Goal: Complete application form: Complete application form

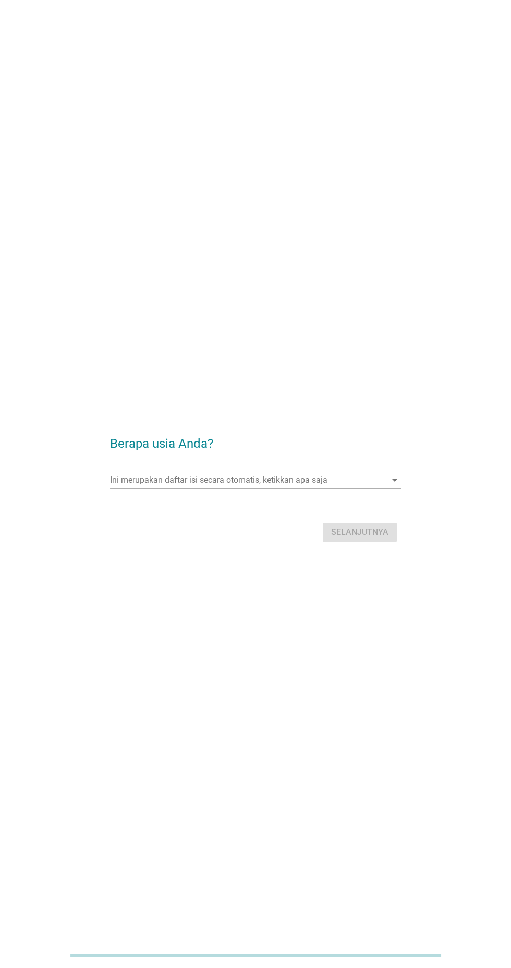
click at [382, 488] on input "Ini merupakan daftar isi secara otomatis, ketikkan apa saja" at bounding box center [248, 480] width 276 height 17
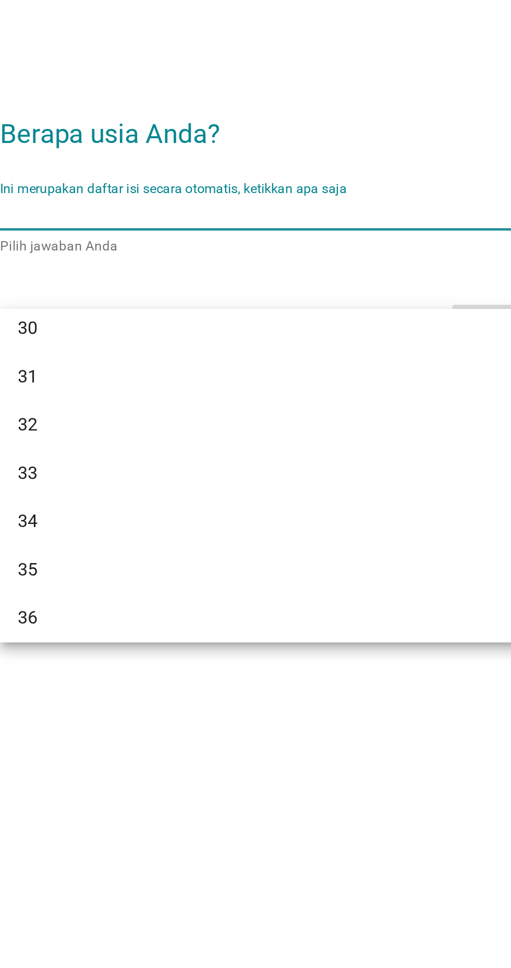
scroll to position [281, 0]
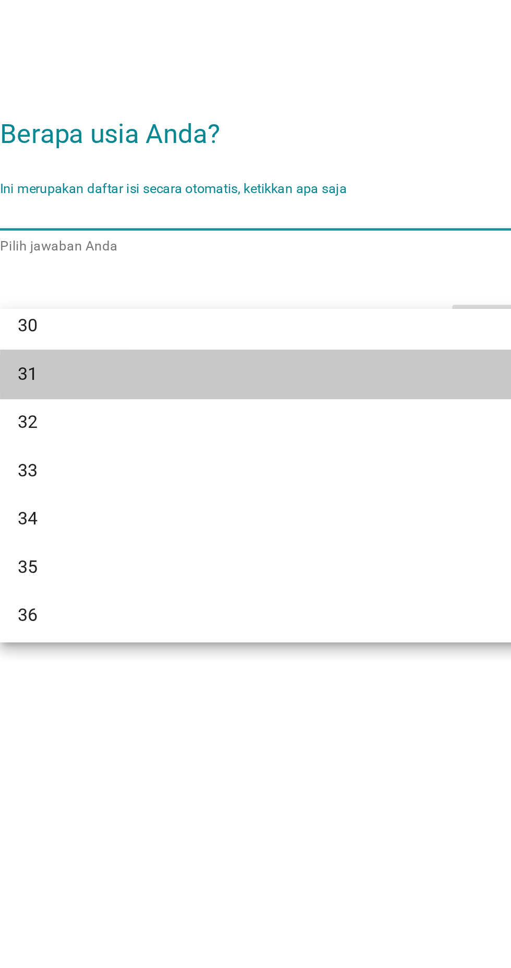
click at [210, 557] on div "31" at bounding box center [243, 556] width 251 height 13
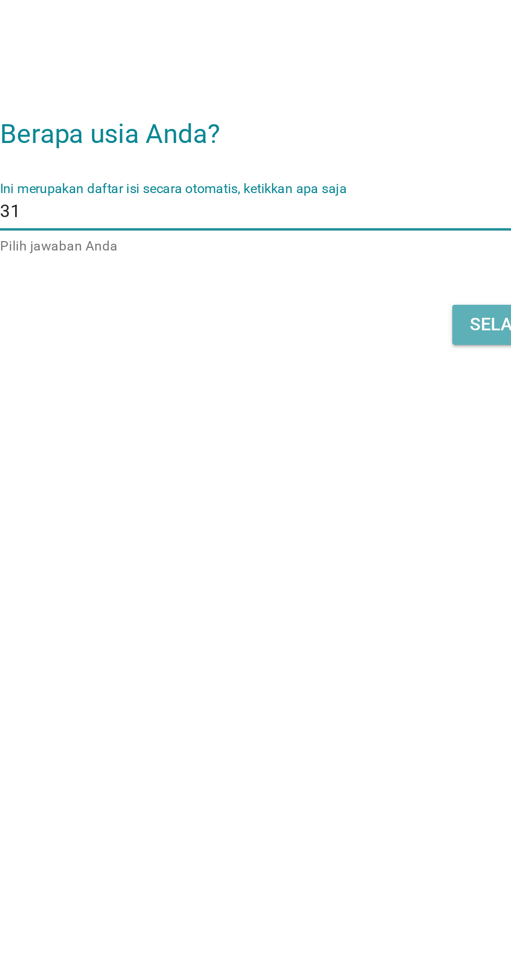
click at [340, 539] on div "Selanjutnya" at bounding box center [359, 532] width 57 height 13
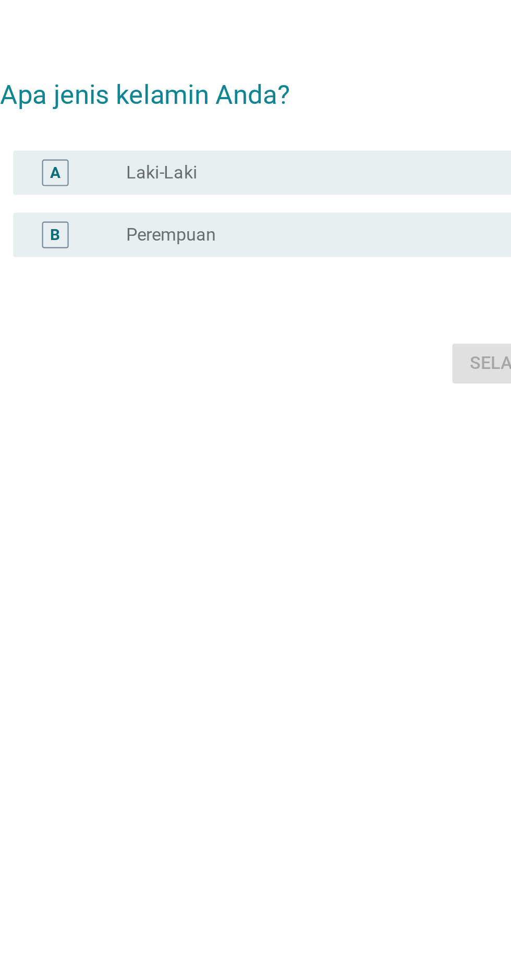
scroll to position [0, 0]
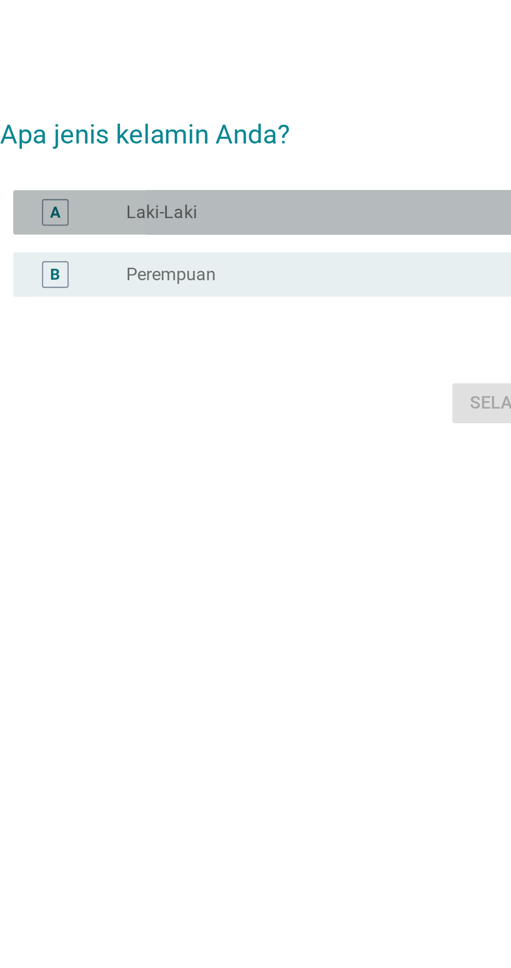
click at [297, 466] on div "radio_button_unchecked Laki-Laki" at bounding box center [277, 461] width 215 height 10
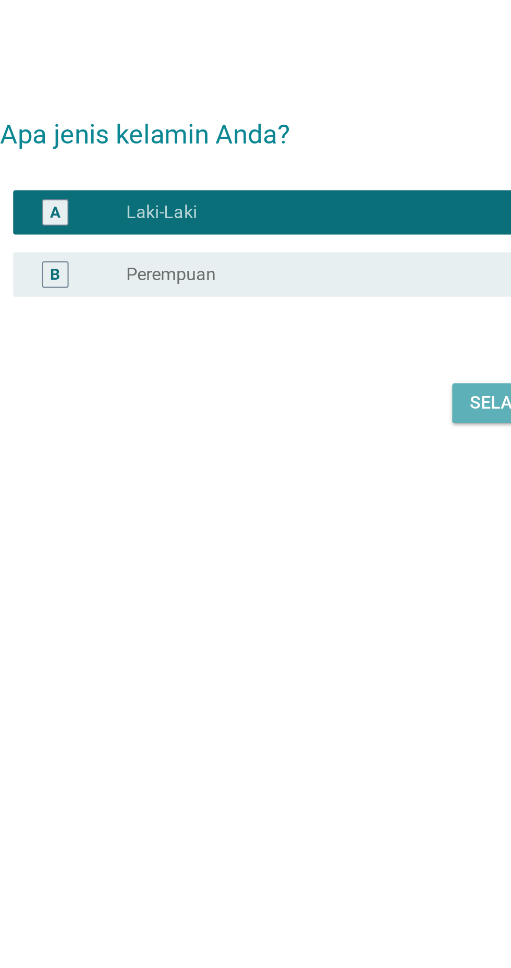
click at [335, 557] on div "Selanjutnya" at bounding box center [359, 551] width 57 height 13
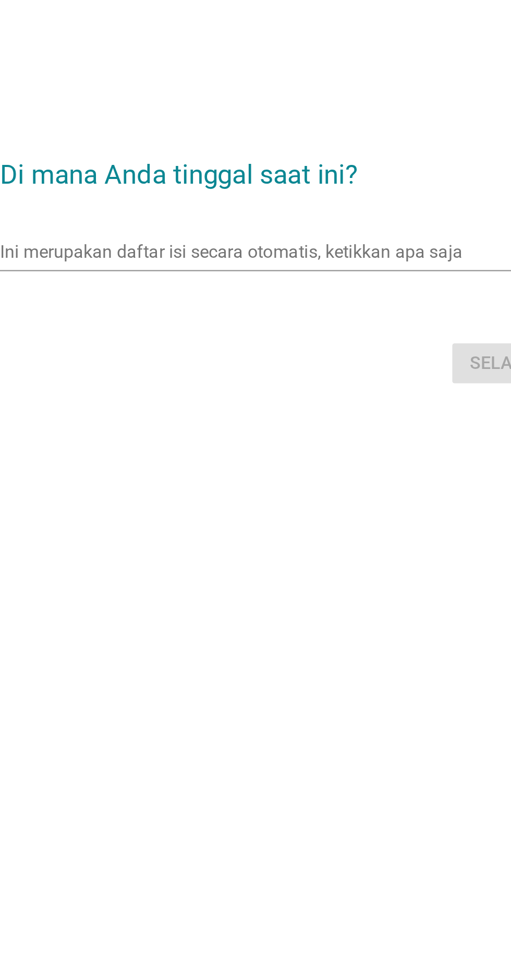
scroll to position [18, 0]
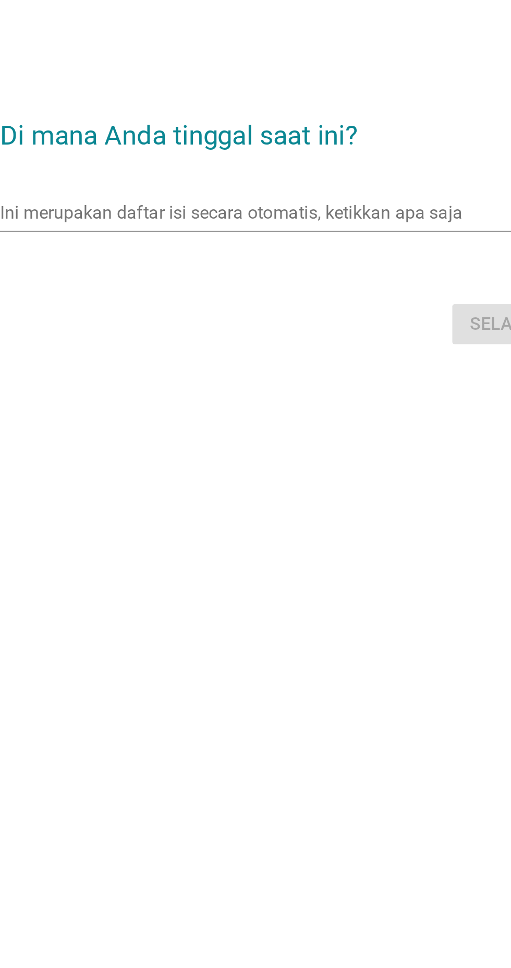
click at [307, 470] on input "Ini merupakan daftar isi secara otomatis, ketikkan apa saja" at bounding box center [248, 461] width 276 height 17
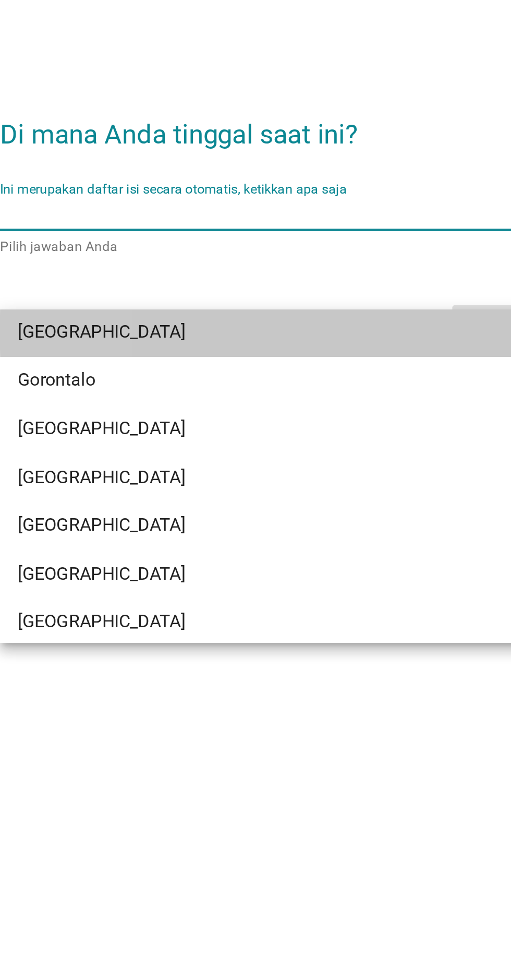
scroll to position [149, 0]
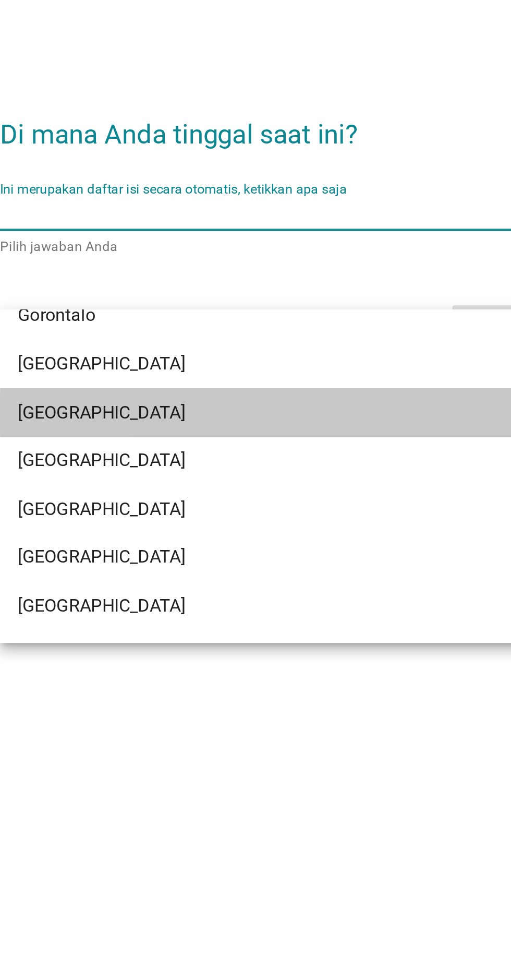
click at [236, 555] on div "[GEOGRAPHIC_DATA]" at bounding box center [243, 555] width 251 height 13
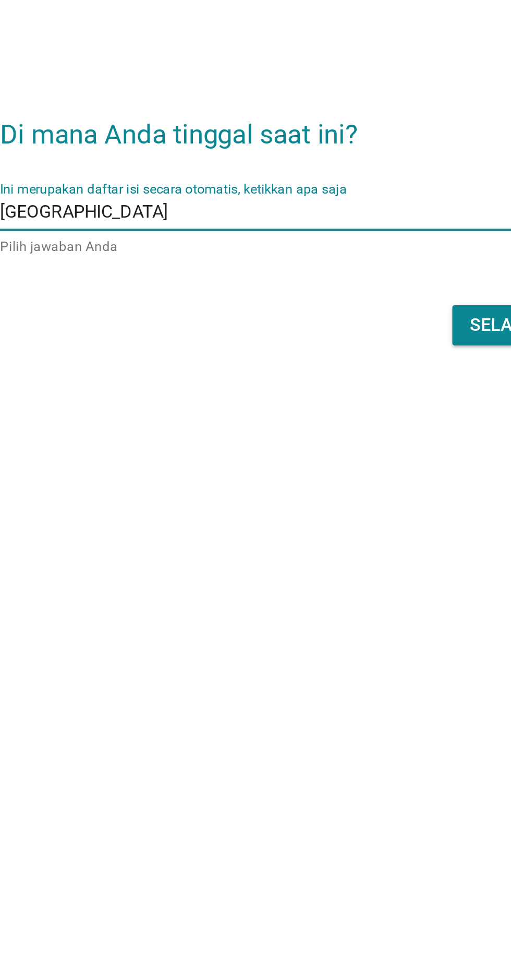
scroll to position [18, 0]
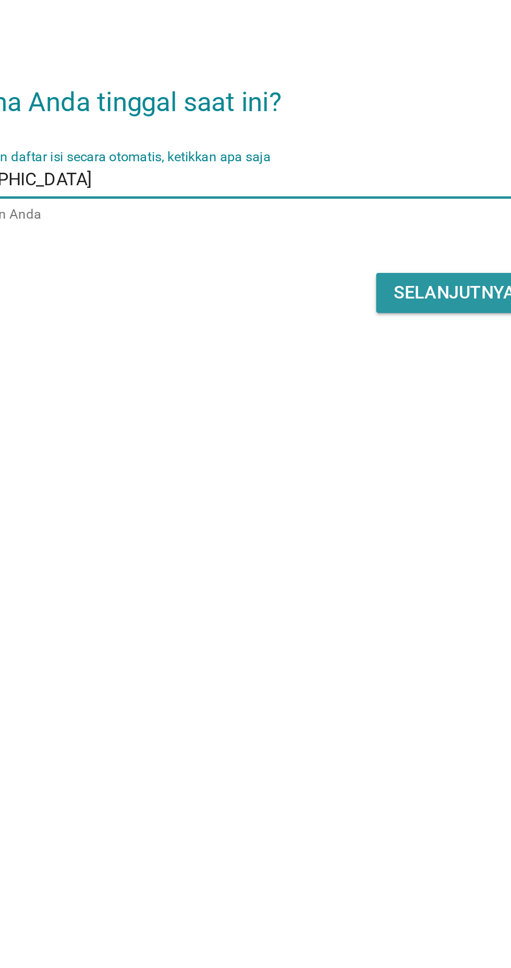
click at [362, 521] on div "Selanjutnya" at bounding box center [359, 514] width 57 height 13
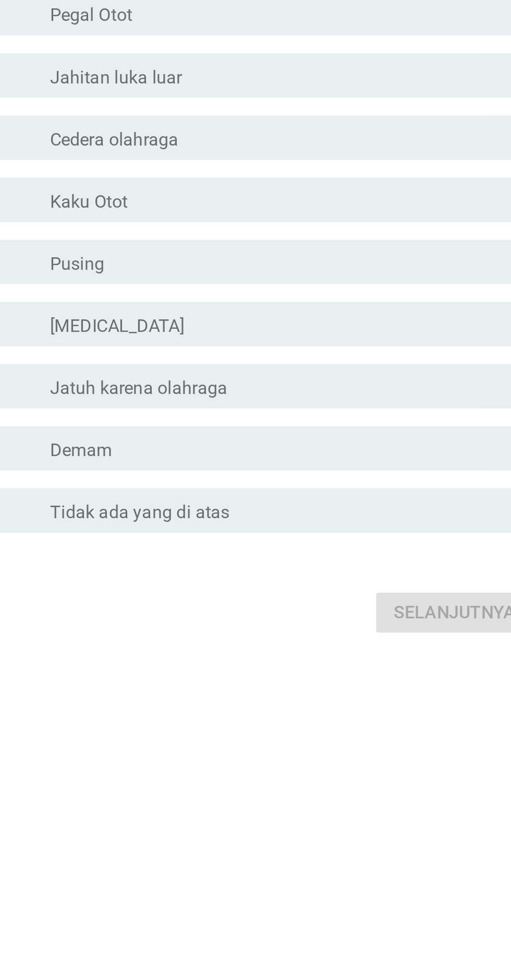
scroll to position [0, 0]
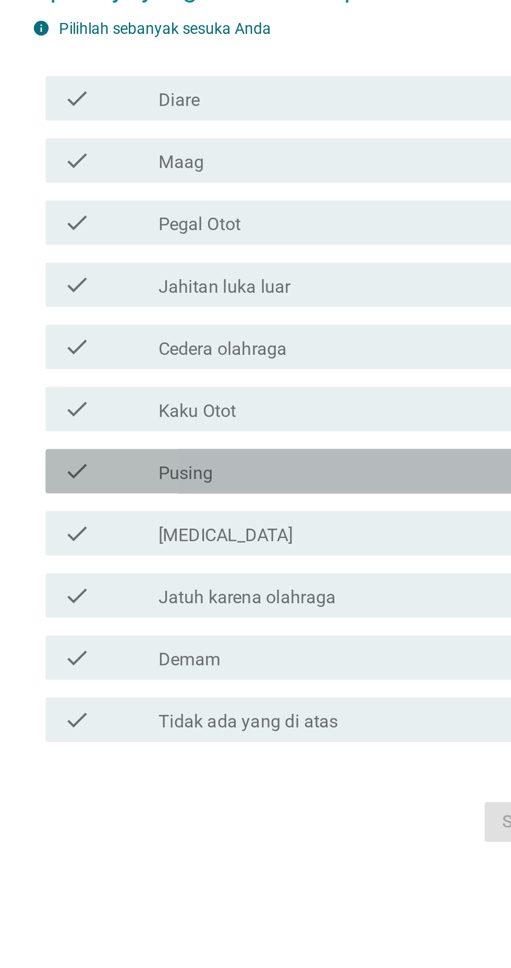
click at [275, 525] on div "check_box_outline_blank Pusing" at bounding box center [281, 518] width 223 height 13
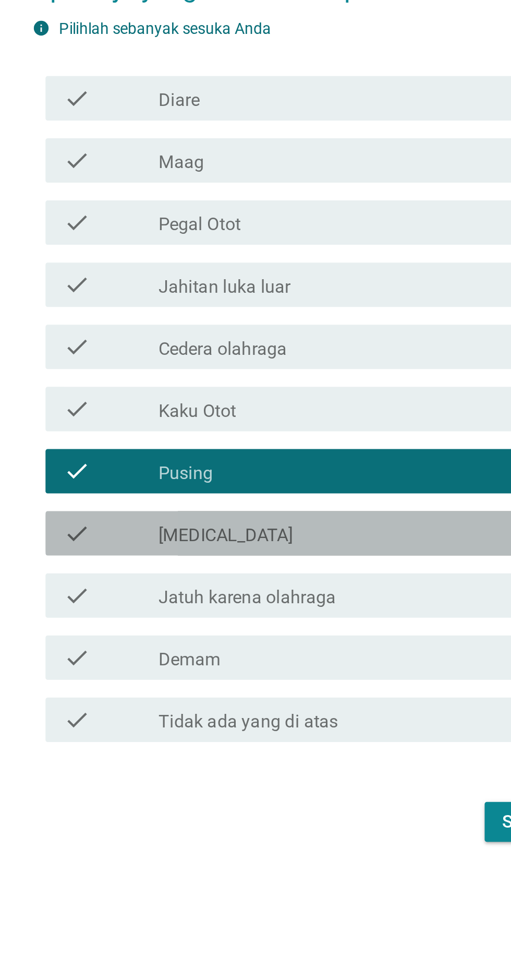
click at [253, 554] on div "check_box_outline_blank [MEDICAL_DATA]" at bounding box center [281, 548] width 223 height 13
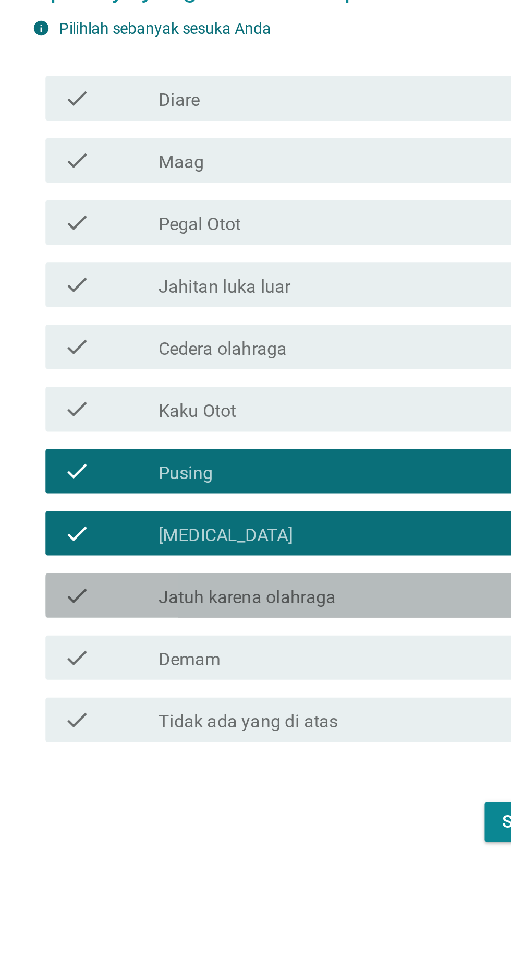
click at [248, 583] on label "Jatuh karena olahraga" at bounding box center [211, 578] width 83 height 10
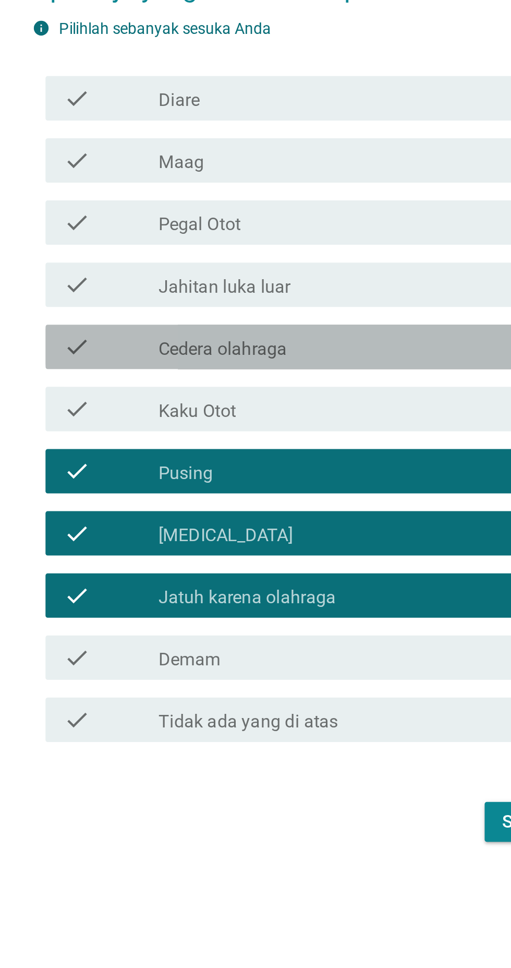
click at [299, 466] on div "check_box_outline_blank Cedera olahraga" at bounding box center [281, 460] width 223 height 13
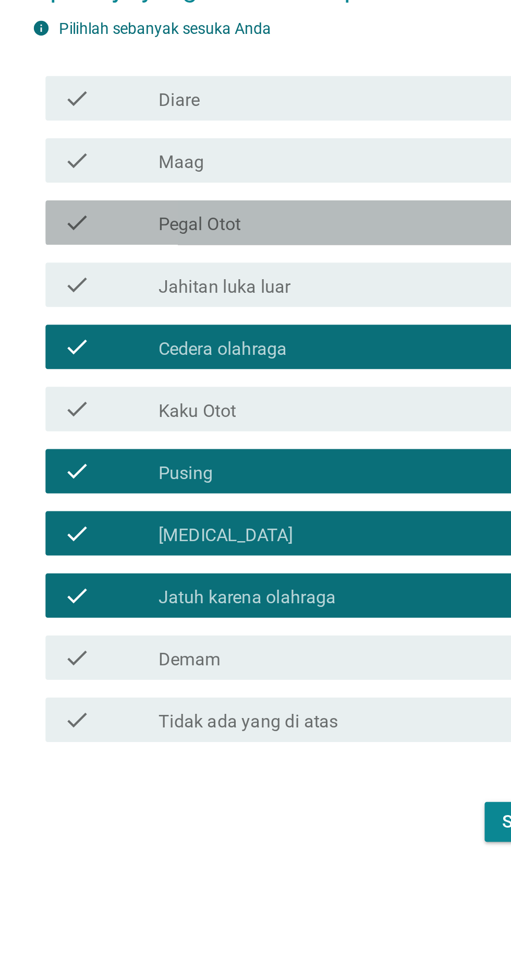
click at [300, 408] on div "check_box_outline_blank Pegal Otot" at bounding box center [281, 401] width 223 height 13
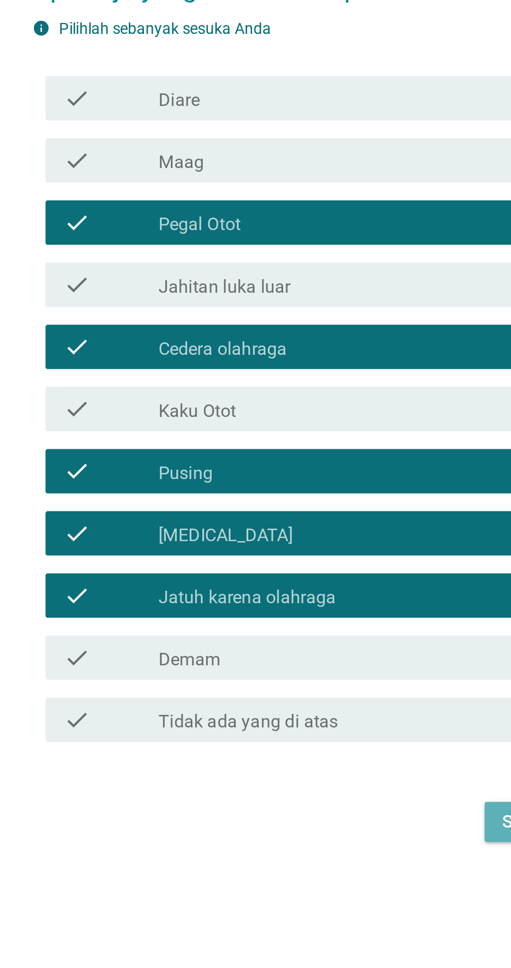
click at [327, 693] on button "Selanjutnya" at bounding box center [360, 683] width 74 height 19
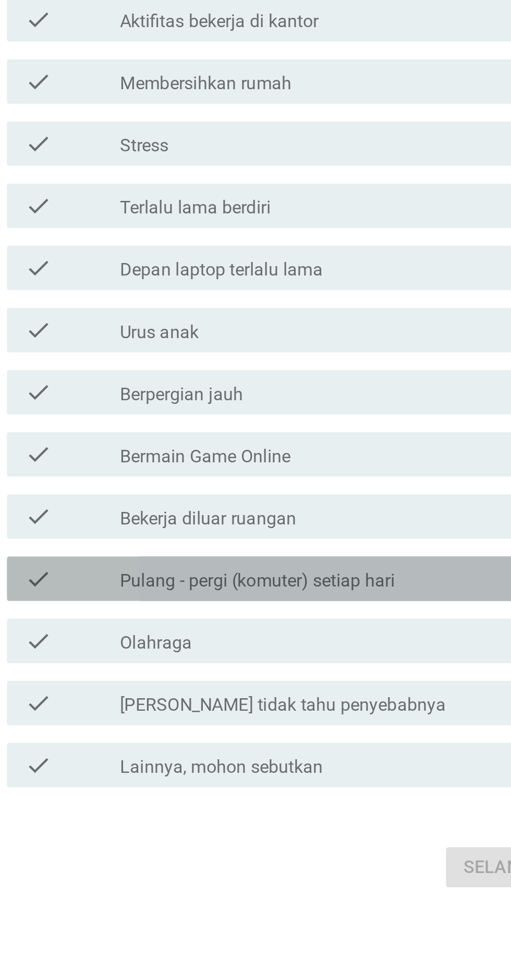
click at [294, 611] on label "Pulang - pergi (komuter) setiap hari" at bounding box center [234, 606] width 129 height 10
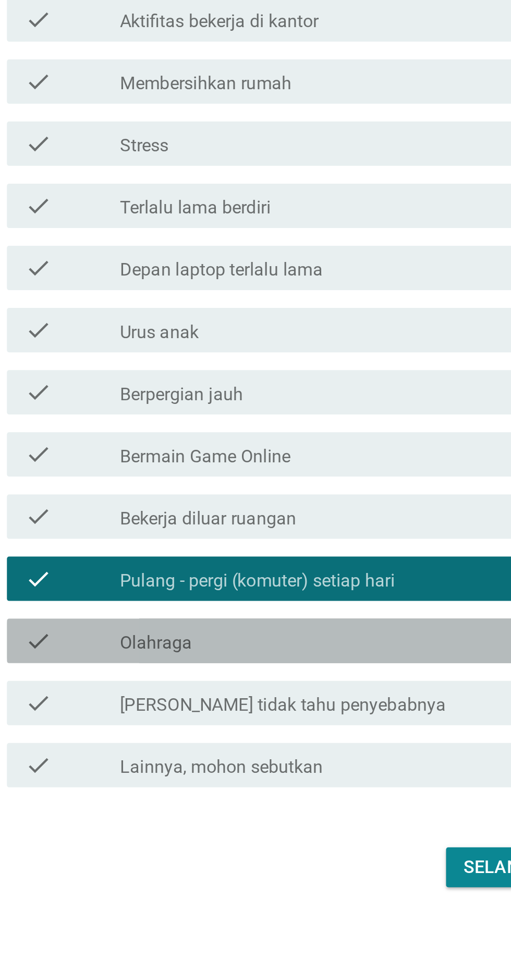
click at [286, 641] on div "check_box_outline_blank Olahraga" at bounding box center [281, 634] width 223 height 13
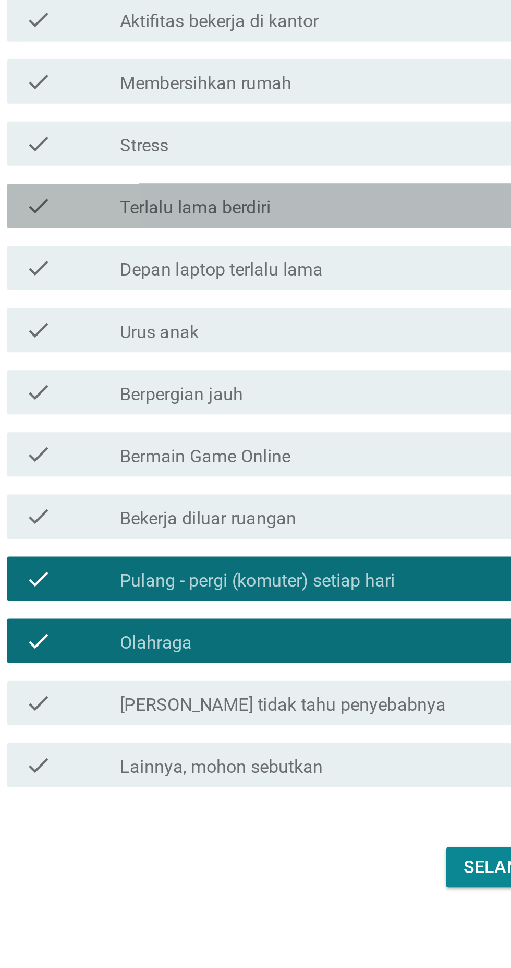
click at [313, 436] on div "check_box_outline_blank Terlalu lama berdiri" at bounding box center [281, 430] width 223 height 13
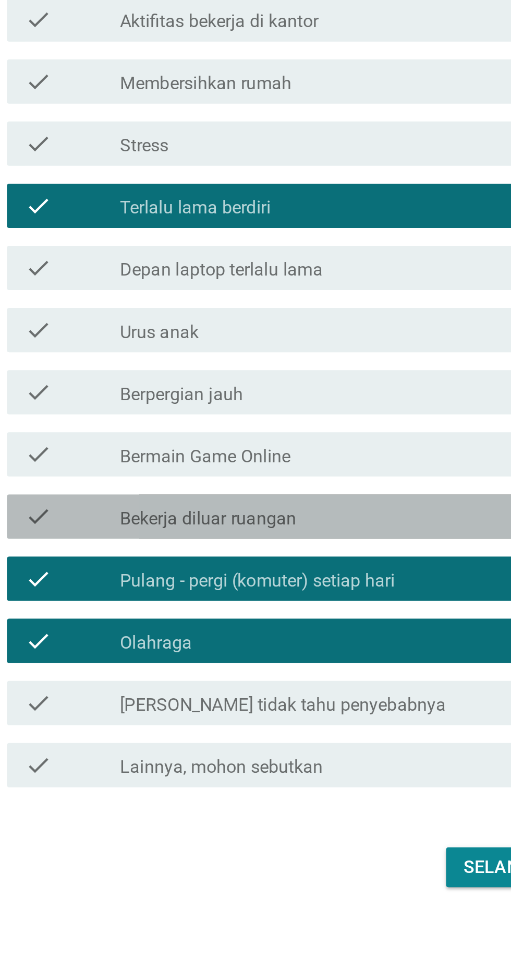
click at [268, 582] on div "check_box_outline_blank Bekerja diluar ruangan" at bounding box center [281, 576] width 223 height 13
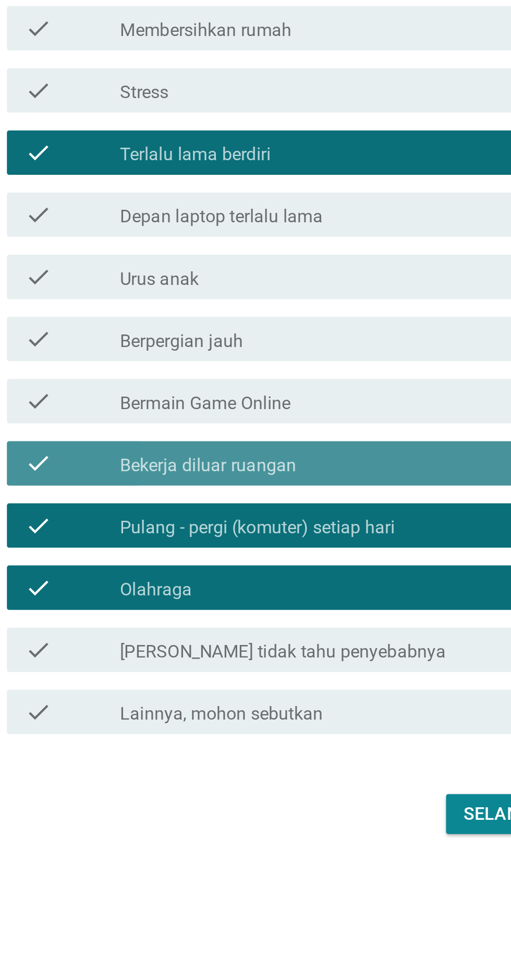
click at [290, 582] on div "check_box_outline_blank Bekerja diluar ruangan" at bounding box center [281, 576] width 223 height 13
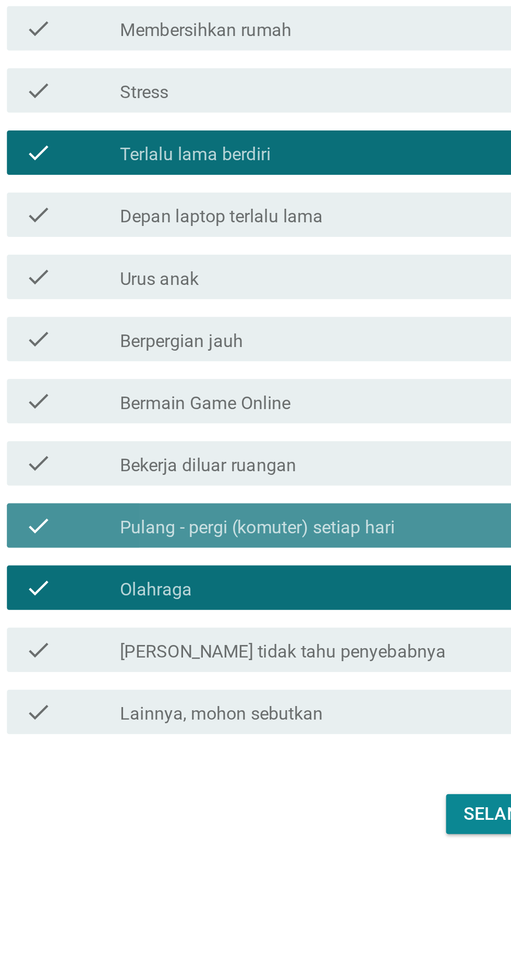
click at [293, 611] on label "Pulang - pergi (komuter) setiap hari" at bounding box center [234, 606] width 129 height 10
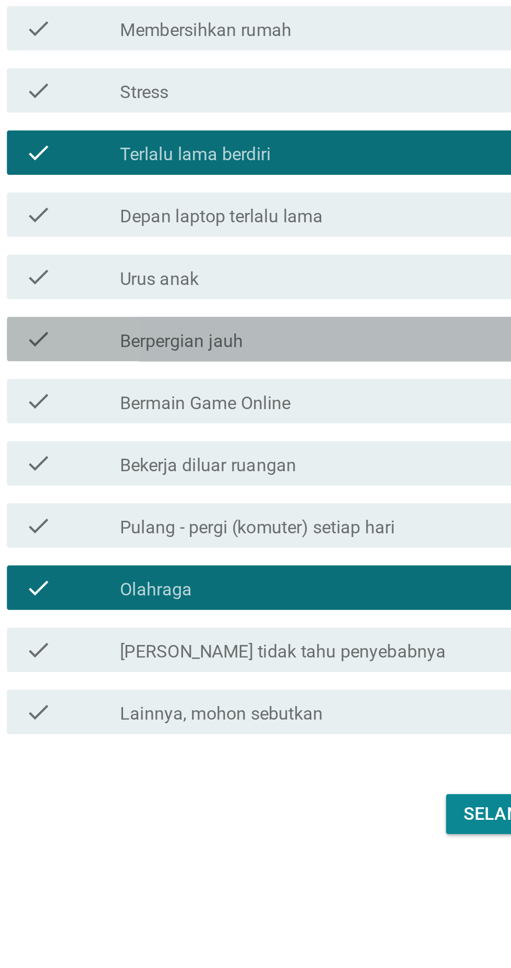
click at [298, 524] on div "check_box_outline_blank Berpergian jauh" at bounding box center [281, 517] width 223 height 13
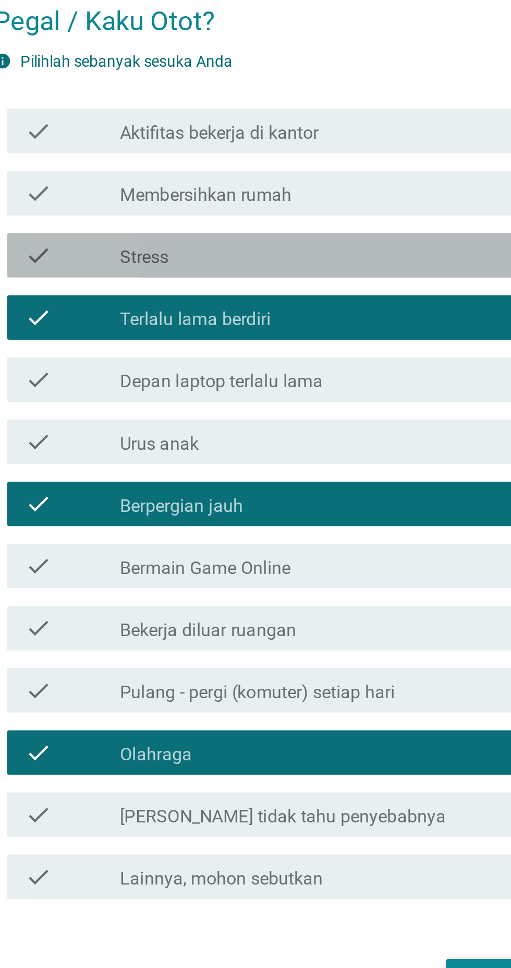
click at [303, 407] on div "check_box_outline_blank Stress" at bounding box center [281, 400] width 223 height 13
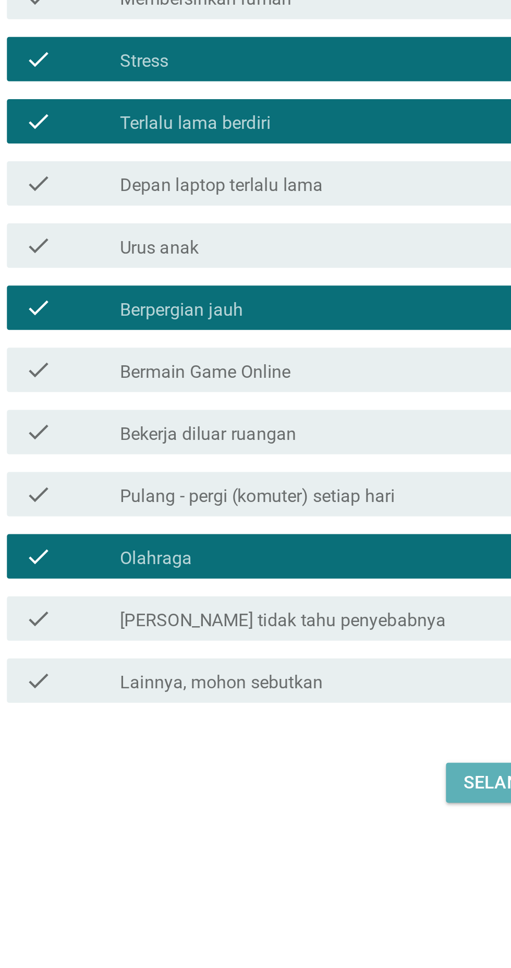
click at [343, 747] on div "Selanjutnya" at bounding box center [359, 741] width 57 height 13
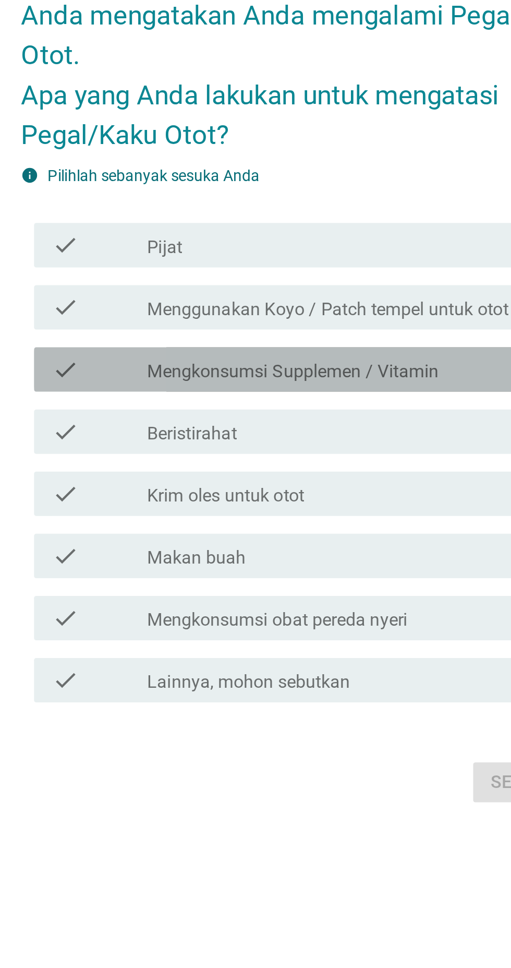
click at [304, 480] on label "Mengkonsumsi Supplemen / Vitamin" at bounding box center [238, 475] width 137 height 10
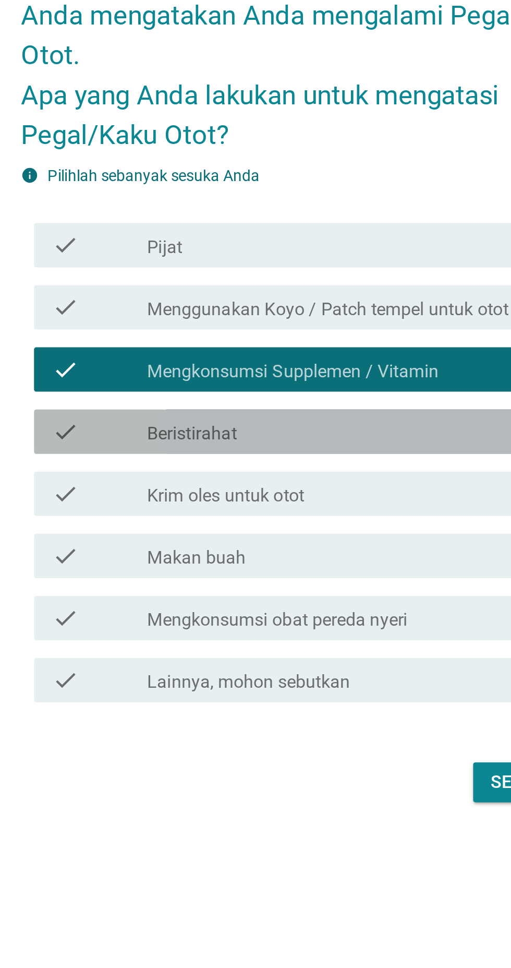
click at [289, 513] on div "check check_box_outline_blank Beristirahat" at bounding box center [258, 502] width 284 height 21
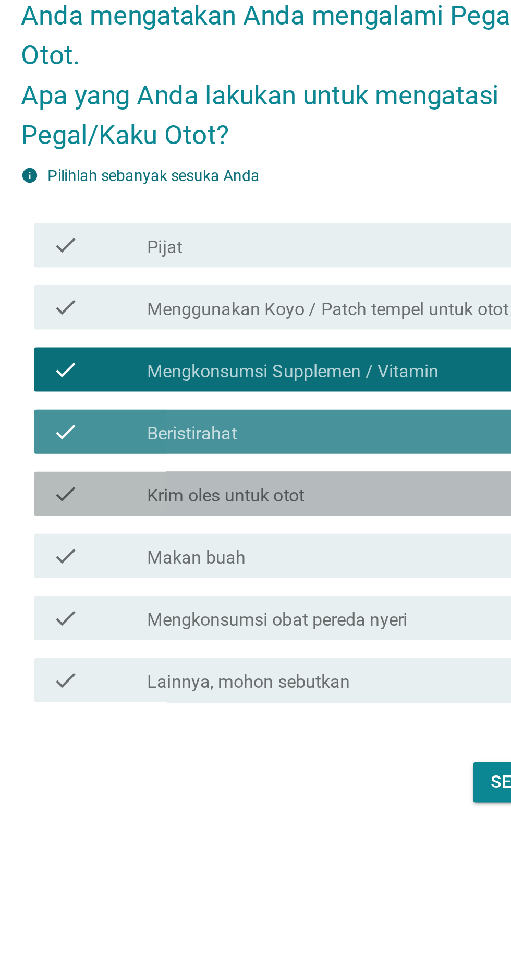
click at [286, 538] on div "check_box_outline_blank Krim oles untuk otot" at bounding box center [281, 532] width 223 height 13
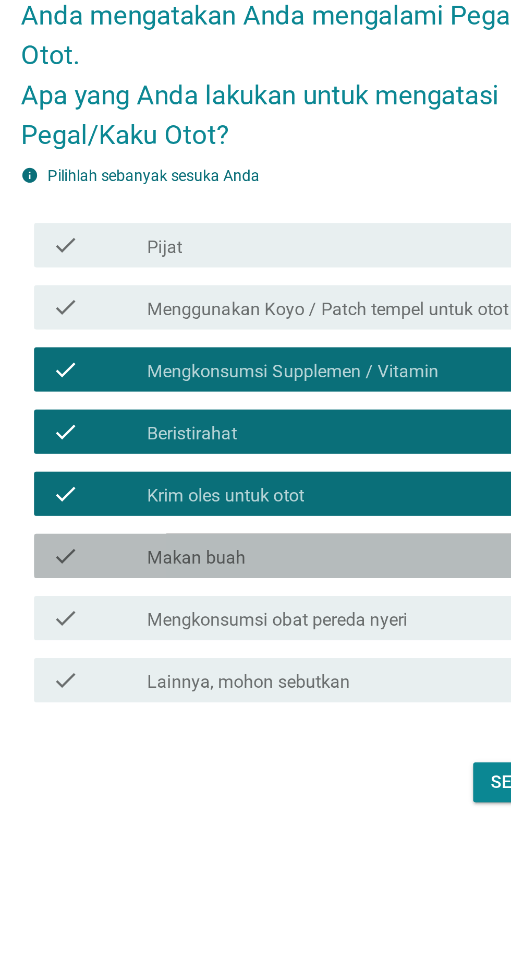
click at [281, 568] on div "check_box_outline_blank Makan buah" at bounding box center [281, 561] width 223 height 13
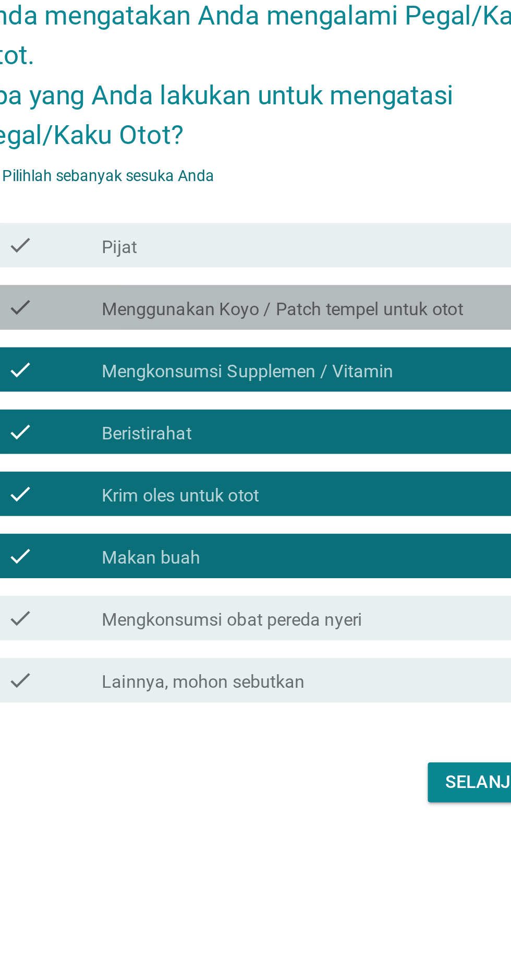
click at [338, 451] on label "Menggunakan Koyo / Patch tempel untuk otot" at bounding box center [255, 445] width 170 height 10
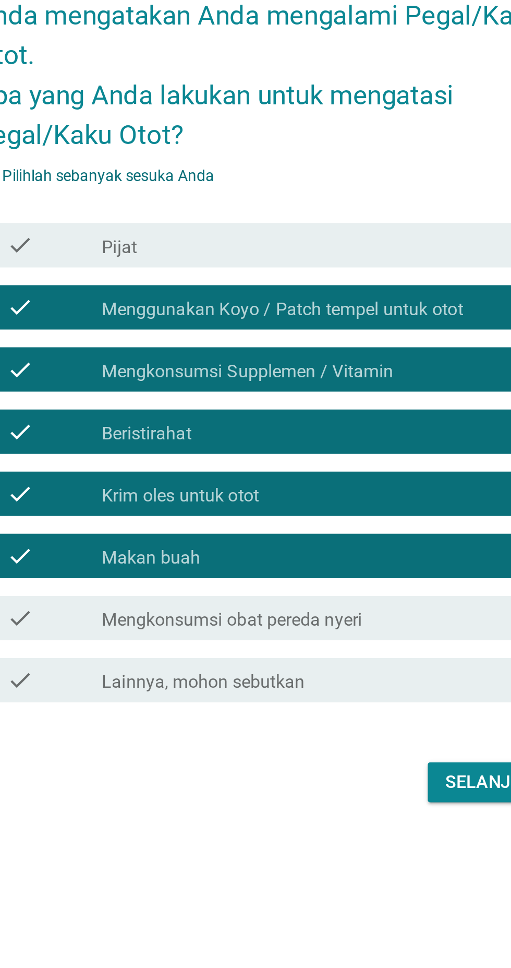
click at [344, 422] on div "check_box_outline_blank Pijat" at bounding box center [281, 415] width 223 height 13
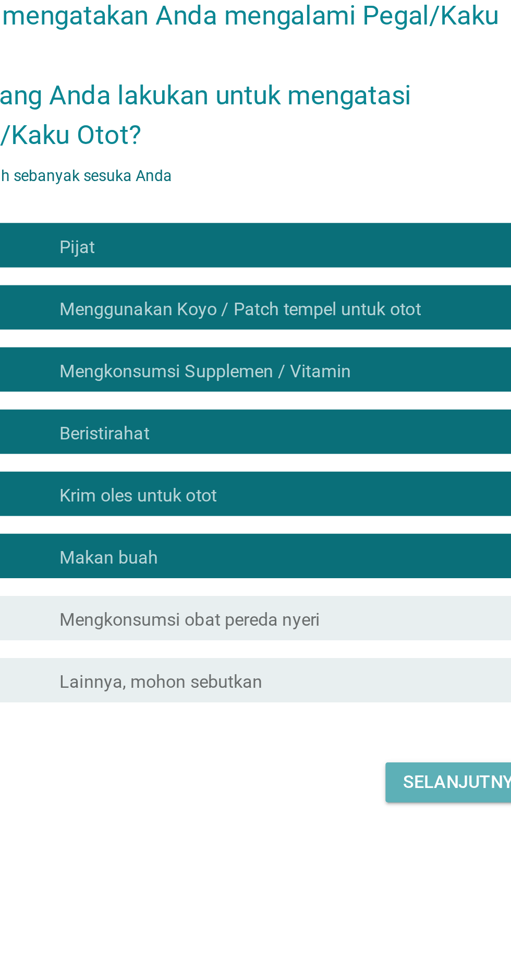
click at [351, 674] on div "Selanjutnya" at bounding box center [359, 668] width 57 height 13
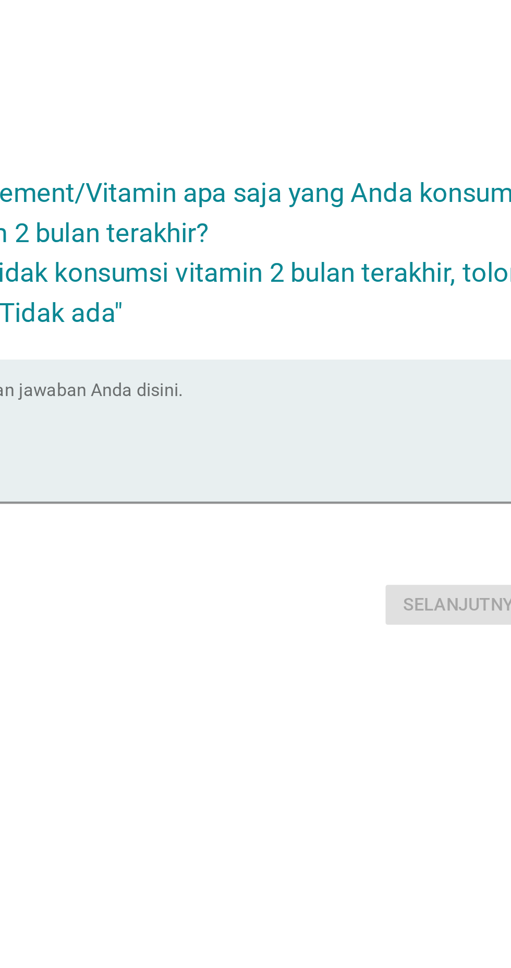
scroll to position [26, 0]
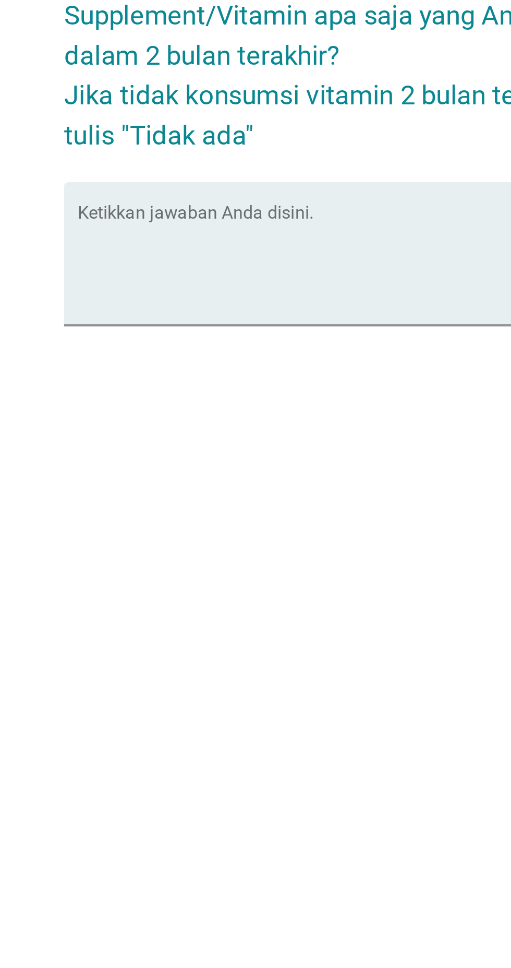
click at [273, 511] on textarea "Ketikkan jawaban Anda disini." at bounding box center [258, 483] width 284 height 55
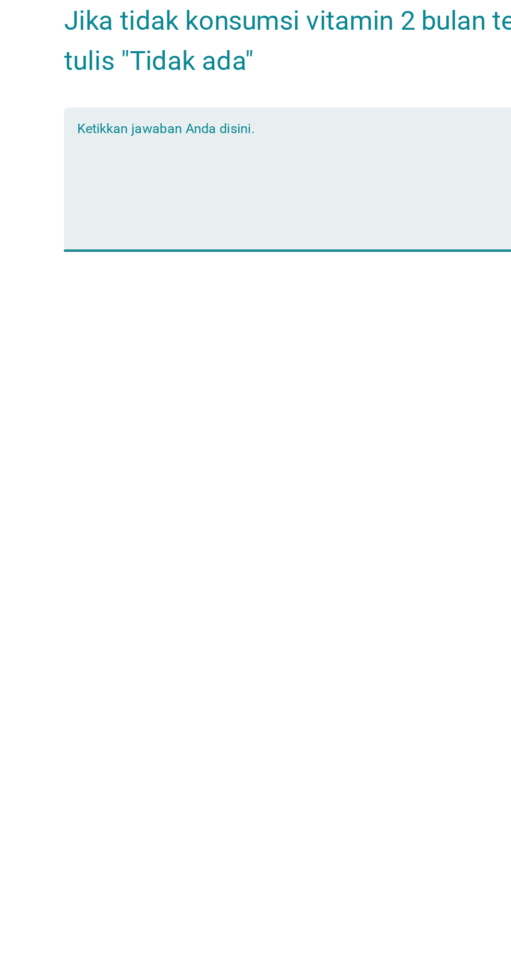
click at [128, 505] on textarea "Ketikkan jawaban Anda disini." at bounding box center [258, 483] width 284 height 55
type textarea "[PERSON_NAME], Fitagon, Provit, Neuralgi"
click at [131, 571] on div "Selanjutnya" at bounding box center [255, 558] width 291 height 25
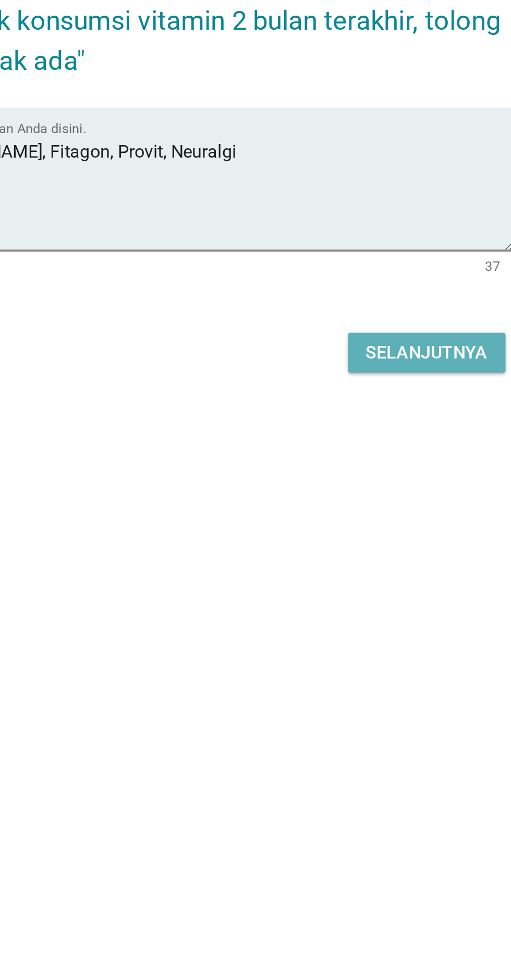
click at [374, 568] on button "Selanjutnya" at bounding box center [360, 558] width 74 height 19
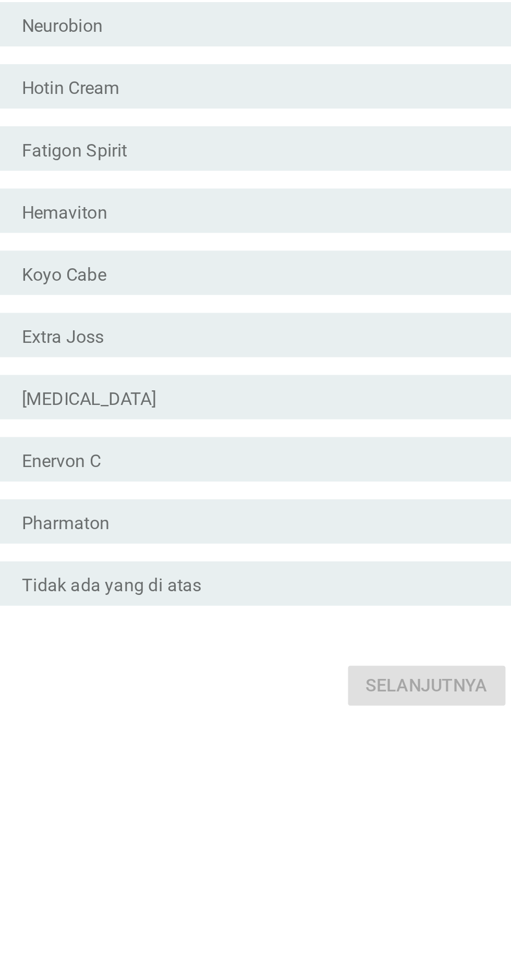
scroll to position [0, 0]
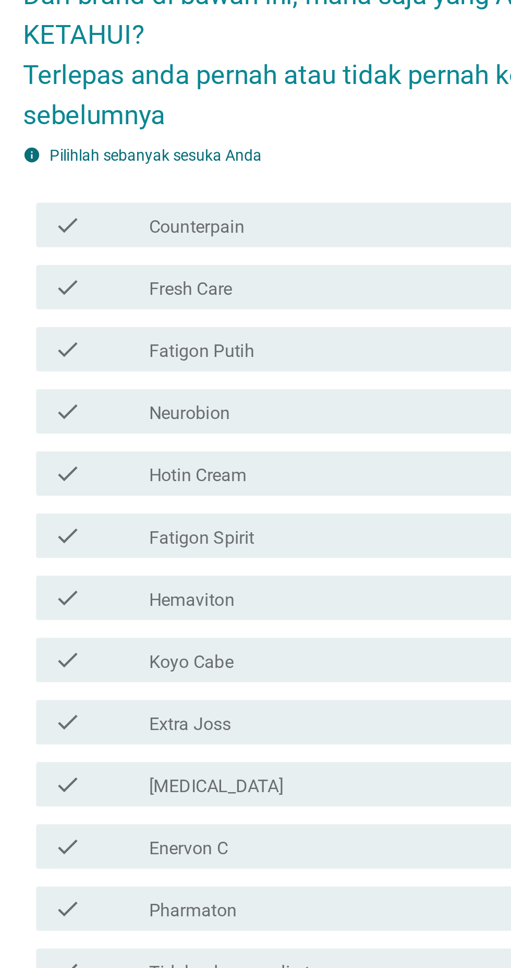
click at [124, 353] on div "check check_box_outline_blank Counterpain" at bounding box center [258, 342] width 284 height 21
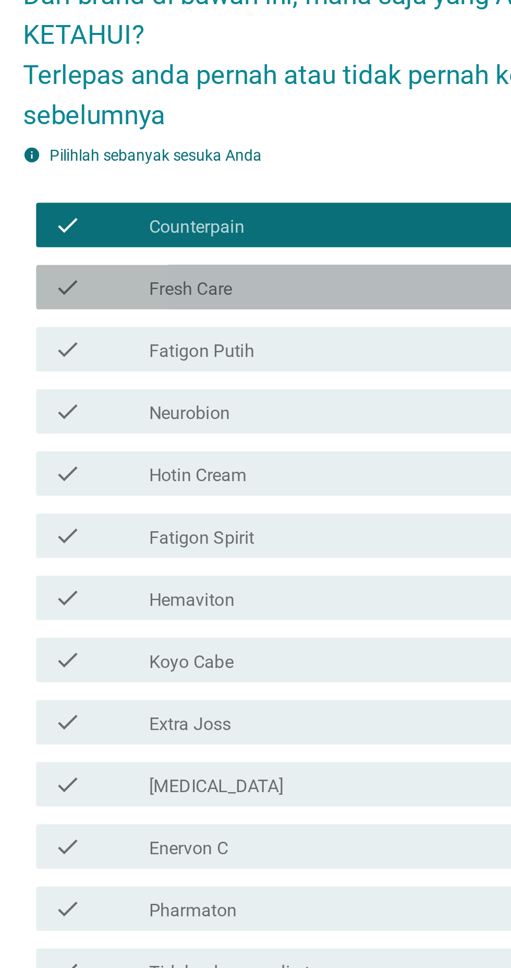
click at [131, 378] on icon "check" at bounding box center [131, 371] width 13 height 13
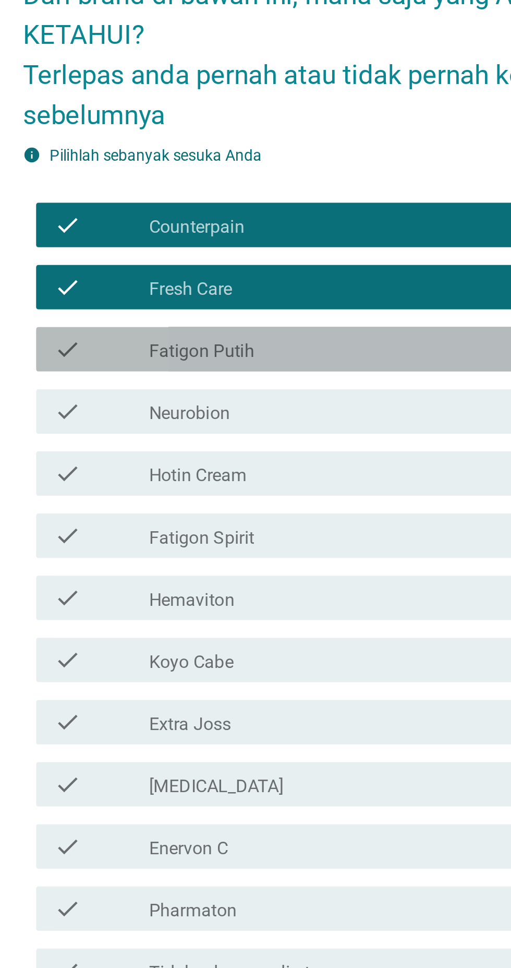
click at [121, 411] on div "check check_box_outline_blank Fatigon Putih" at bounding box center [258, 400] width 284 height 21
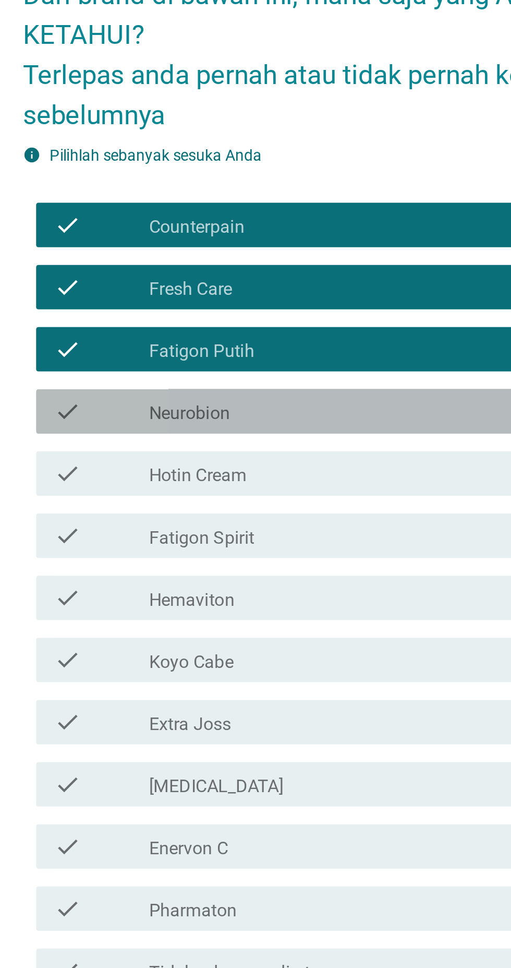
click at [130, 436] on icon "check" at bounding box center [131, 430] width 13 height 13
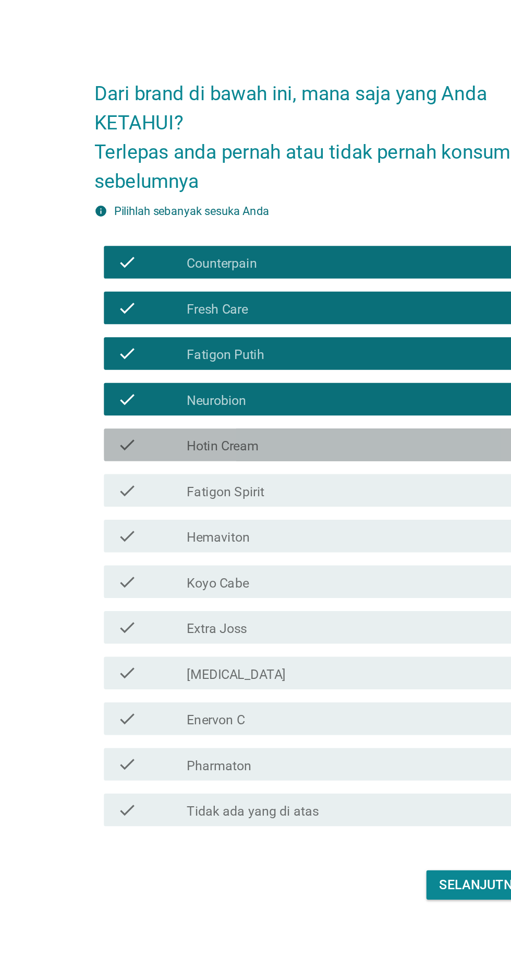
click at [125, 465] on icon "check" at bounding box center [131, 459] width 13 height 13
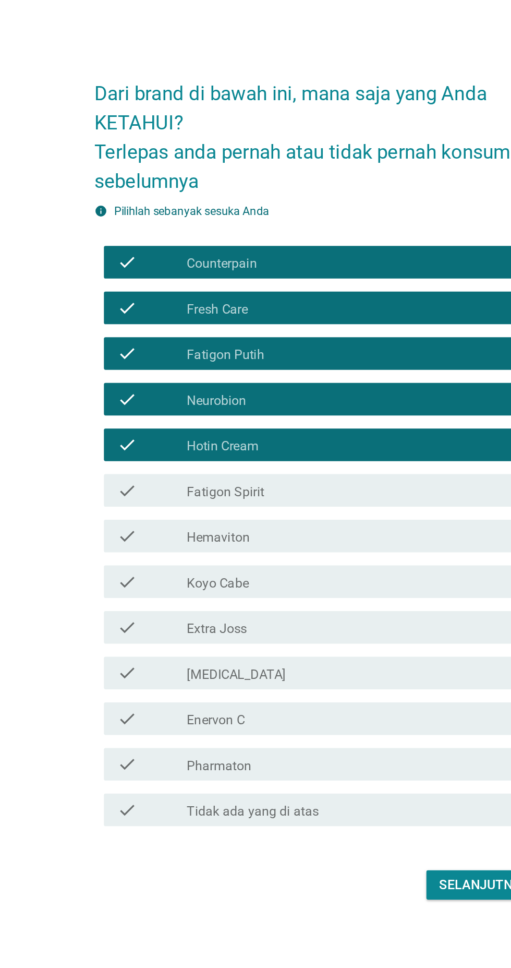
click at [133, 495] on icon "check" at bounding box center [131, 488] width 13 height 13
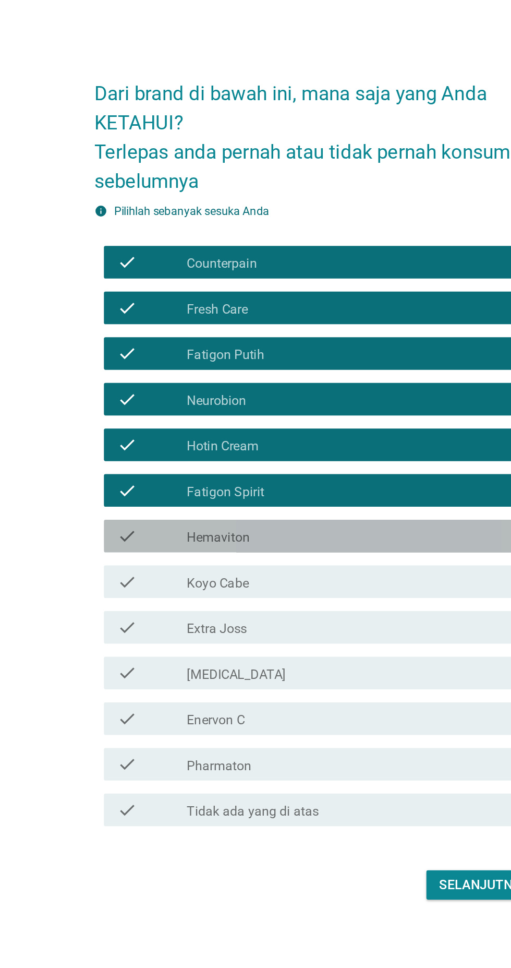
click at [130, 524] on icon "check" at bounding box center [131, 517] width 13 height 13
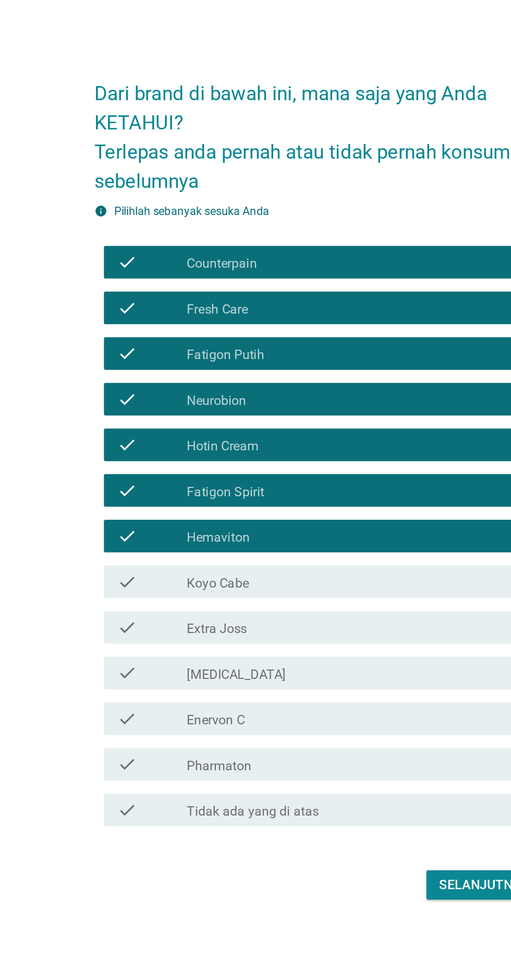
click at [128, 557] on div "check check_box_outline_blank Koyo Cabe" at bounding box center [258, 546] width 284 height 21
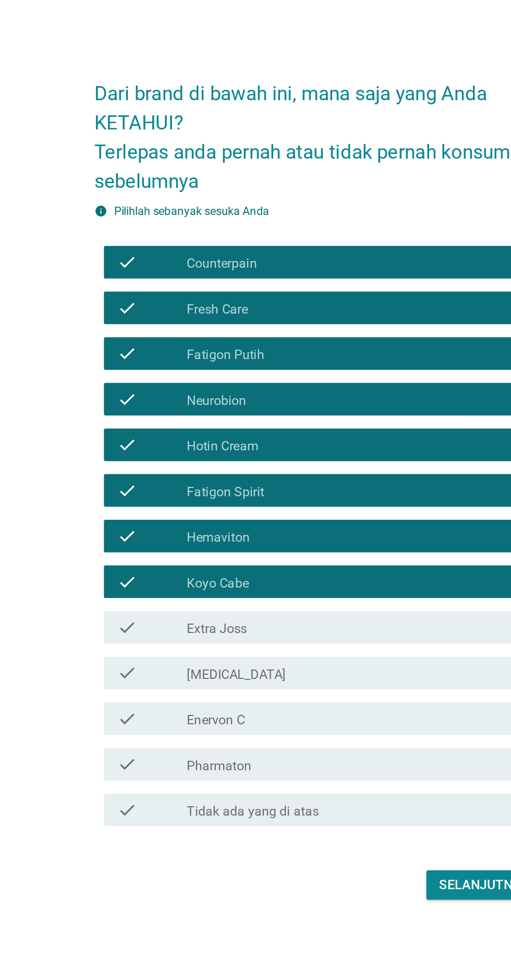
click at [127, 582] on icon "check" at bounding box center [131, 576] width 13 height 13
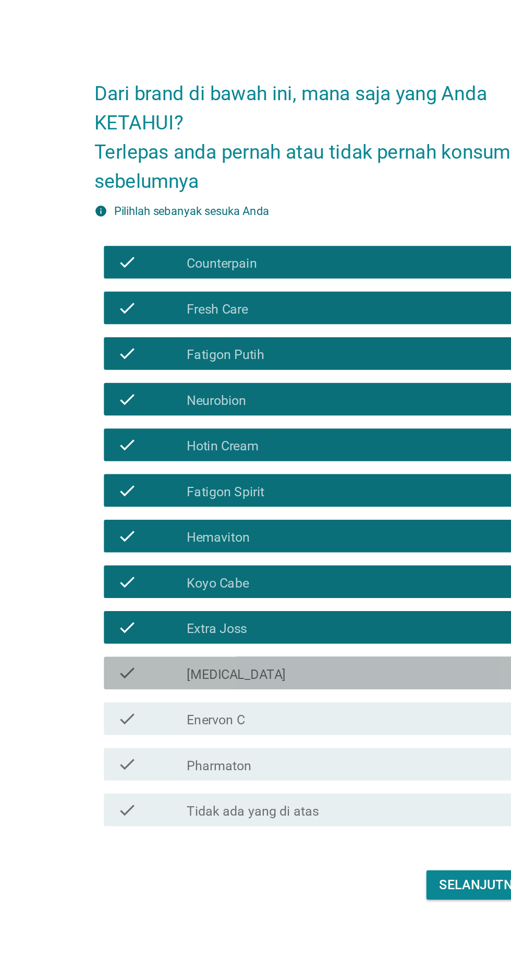
click at [130, 611] on icon "check" at bounding box center [131, 605] width 13 height 13
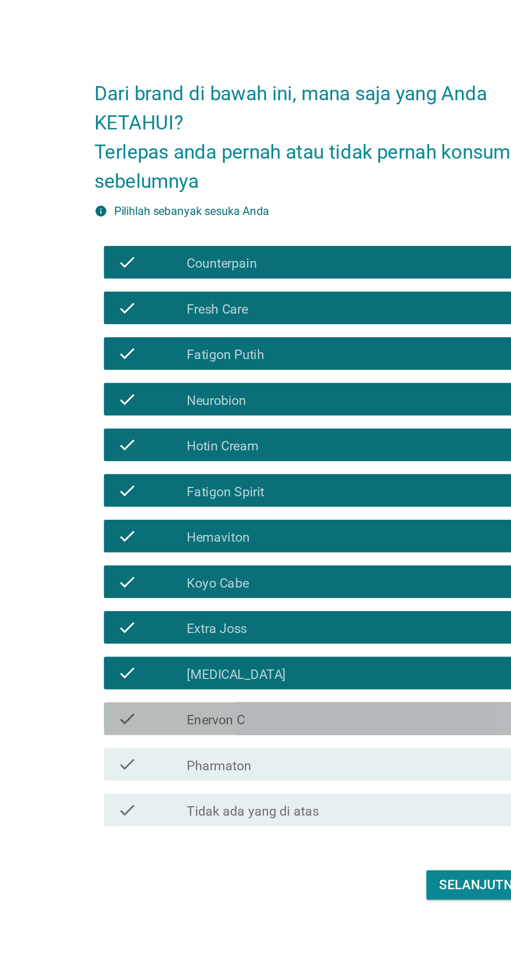
click at [135, 641] on icon "check" at bounding box center [131, 634] width 13 height 13
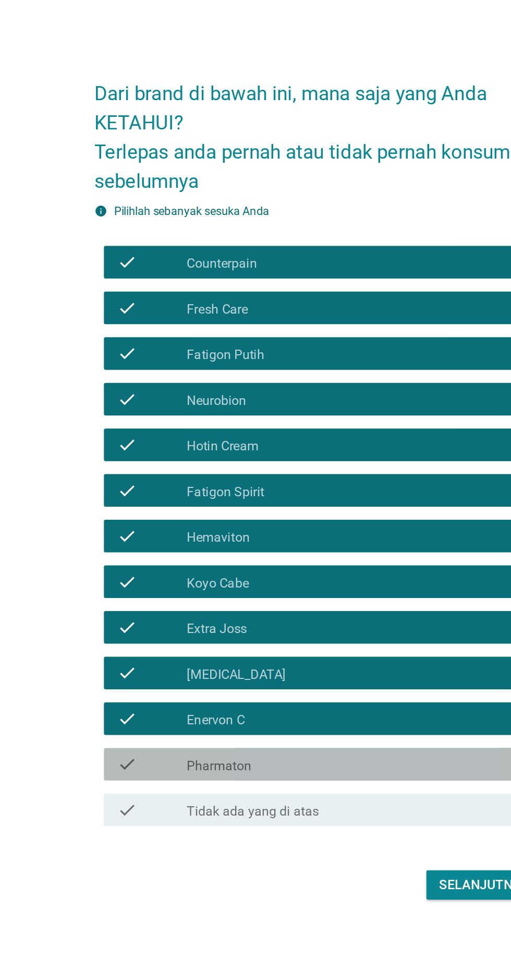
click at [142, 670] on div "check" at bounding box center [147, 663] width 45 height 13
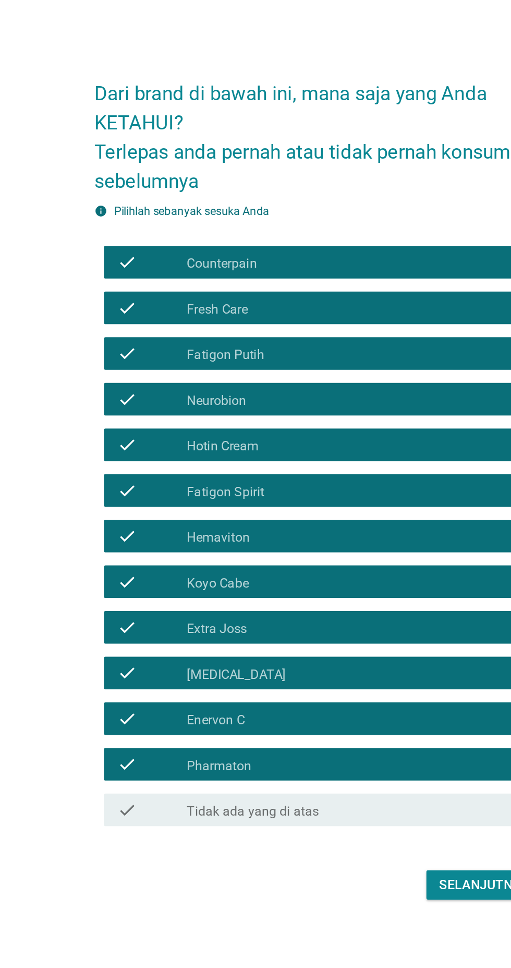
click at [139, 670] on div "check" at bounding box center [147, 663] width 45 height 13
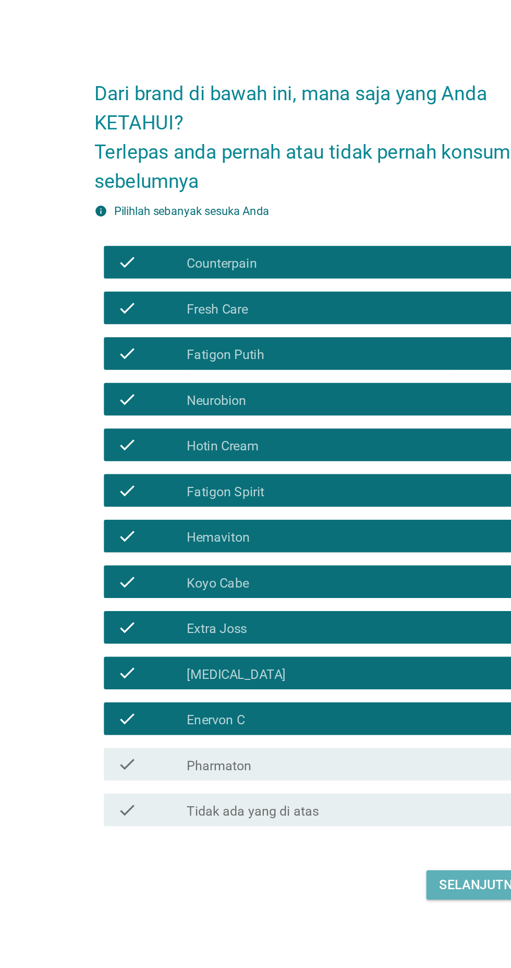
click at [356, 747] on div "Selanjutnya" at bounding box center [359, 741] width 57 height 13
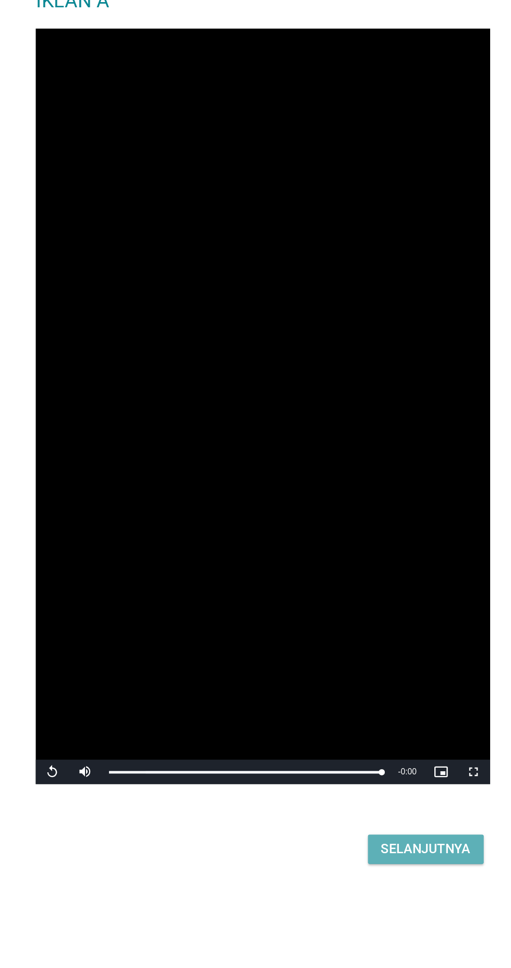
click at [373, 775] on div "Selanjutnya" at bounding box center [359, 768] width 57 height 13
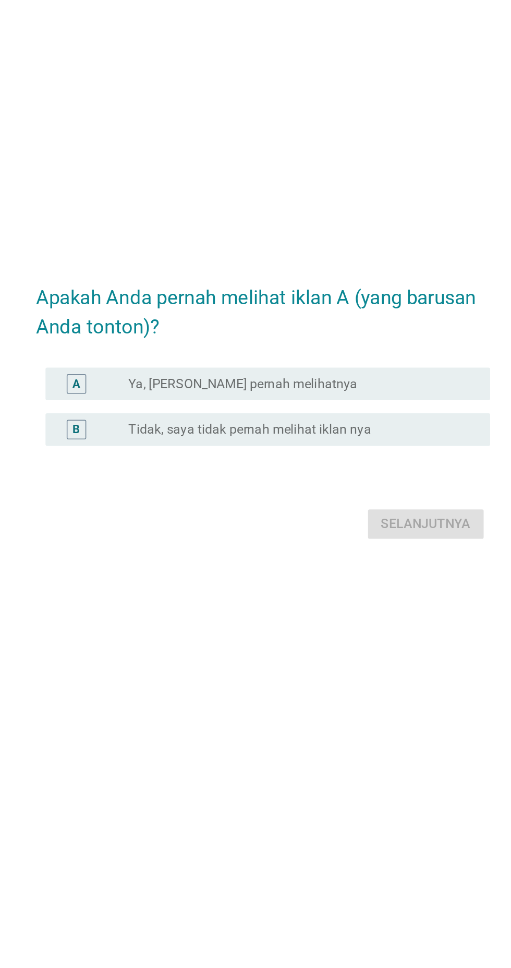
scroll to position [26, 0]
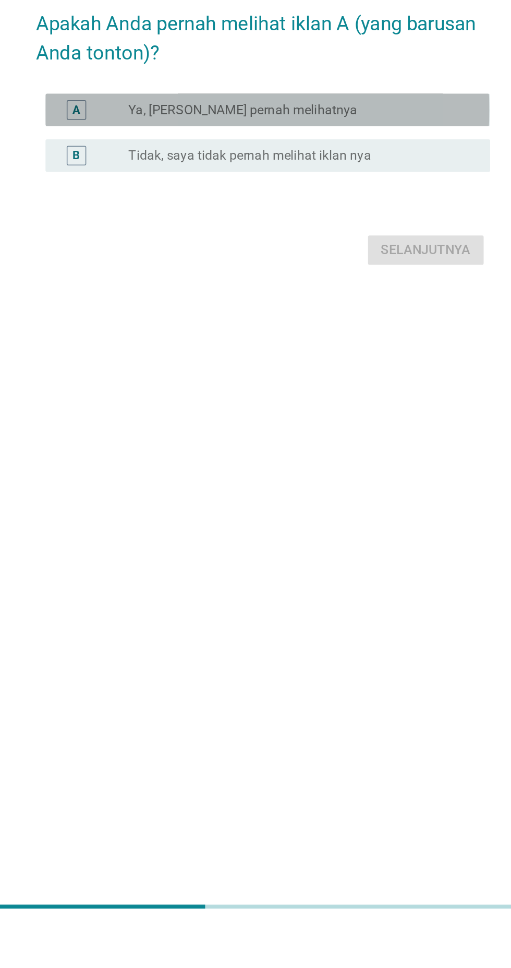
click at [161, 451] on div "A" at bounding box center [147, 445] width 45 height 13
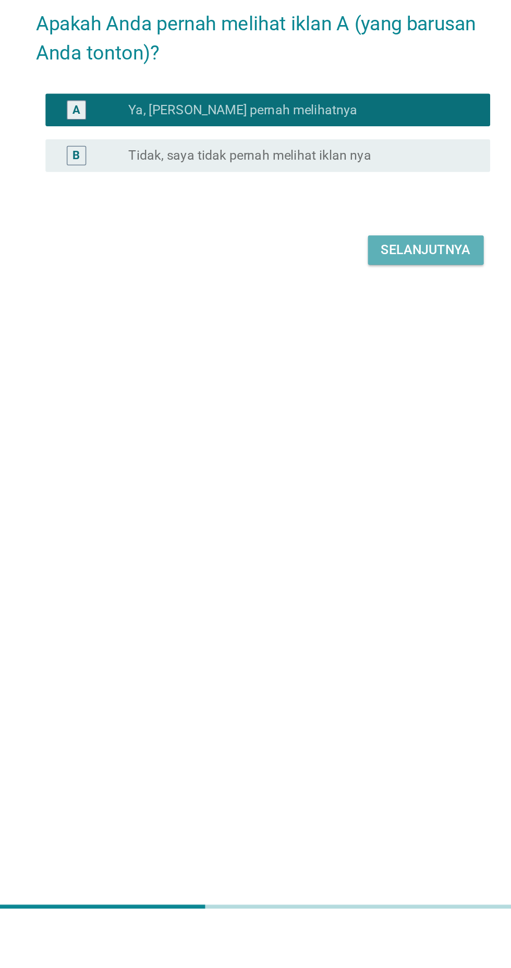
click at [357, 544] on button "Selanjutnya" at bounding box center [360, 534] width 74 height 19
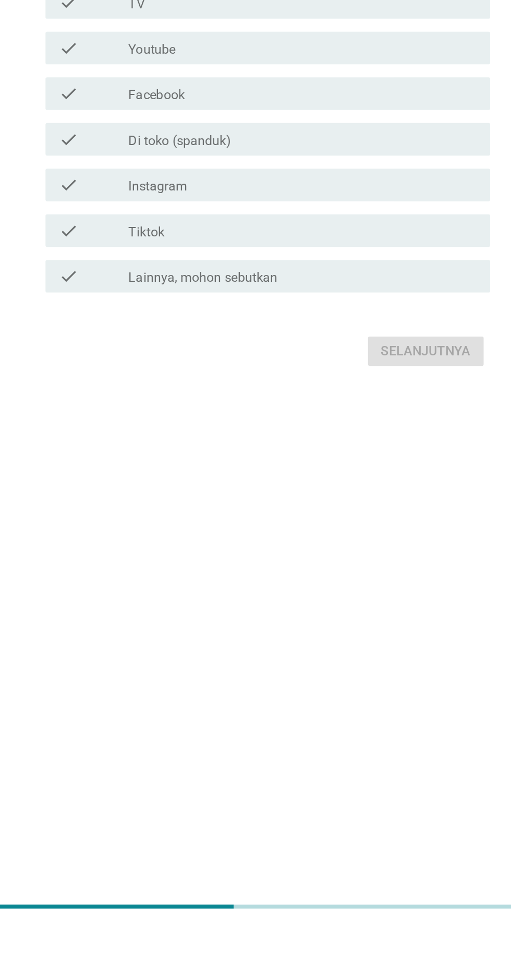
scroll to position [0, 0]
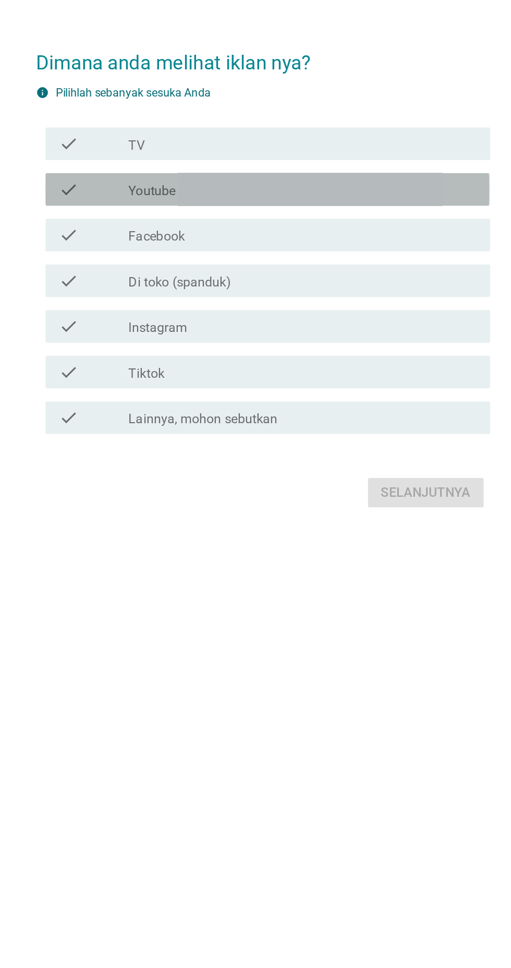
click at [131, 437] on icon "check" at bounding box center [131, 431] width 13 height 13
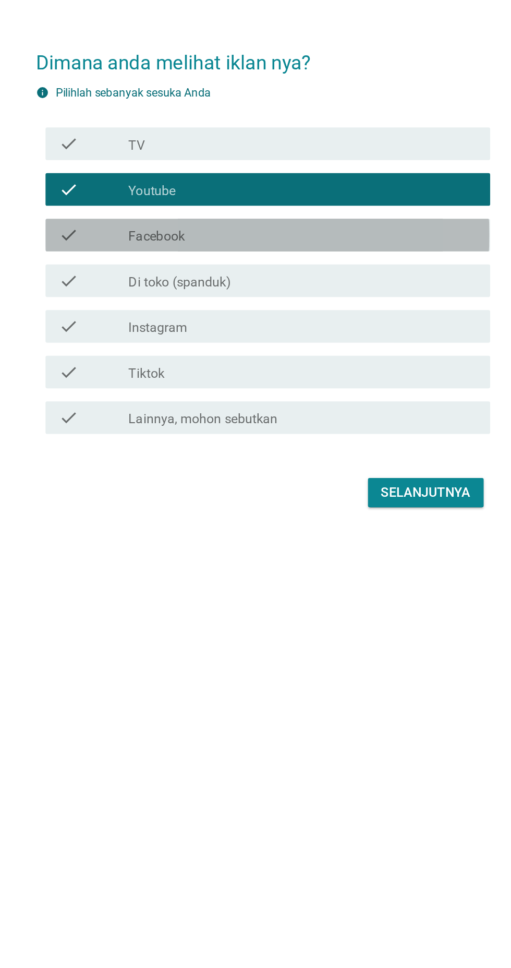
click at [130, 466] on icon "check" at bounding box center [131, 460] width 13 height 13
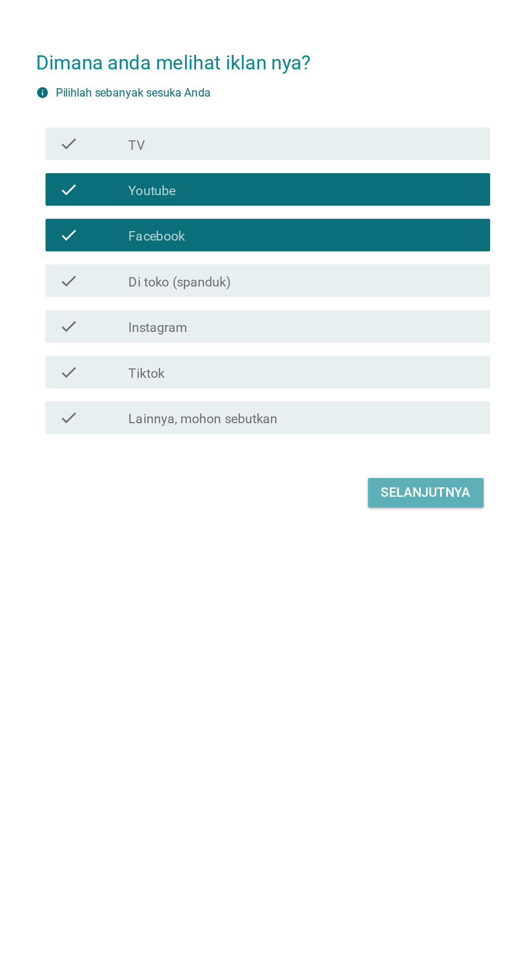
click at [372, 631] on div "Selanjutnya" at bounding box center [359, 625] width 57 height 13
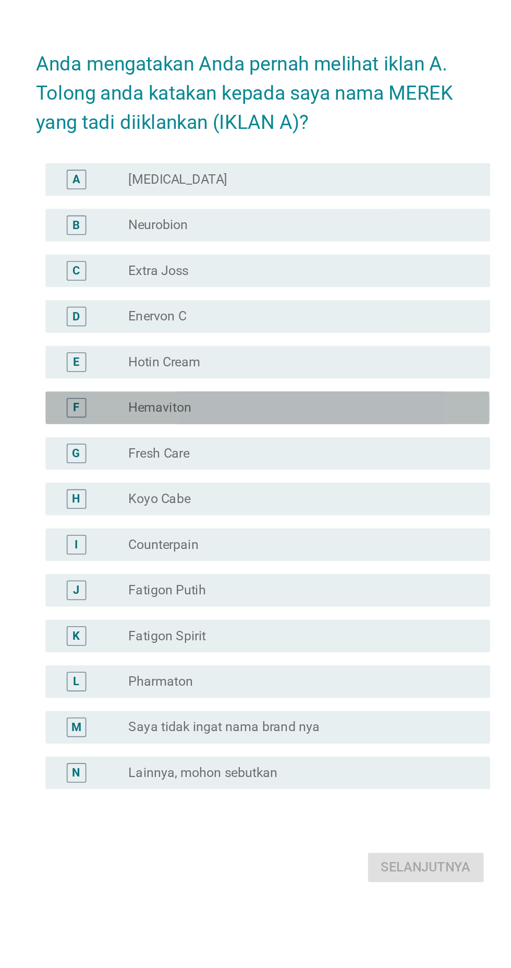
click at [155, 461] on div "F radio_button_unchecked Hemaviton" at bounding box center [258, 450] width 284 height 21
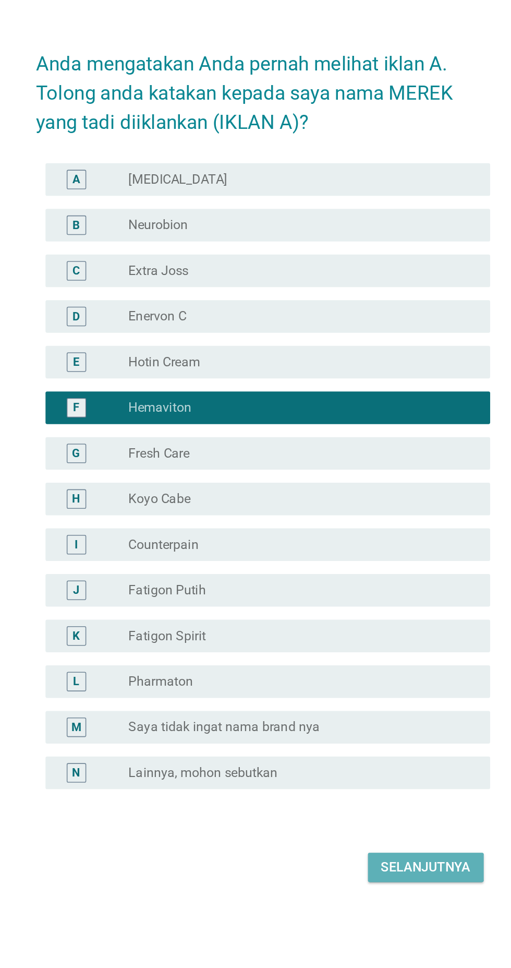
click at [367, 751] on div "Selanjutnya" at bounding box center [359, 745] width 57 height 13
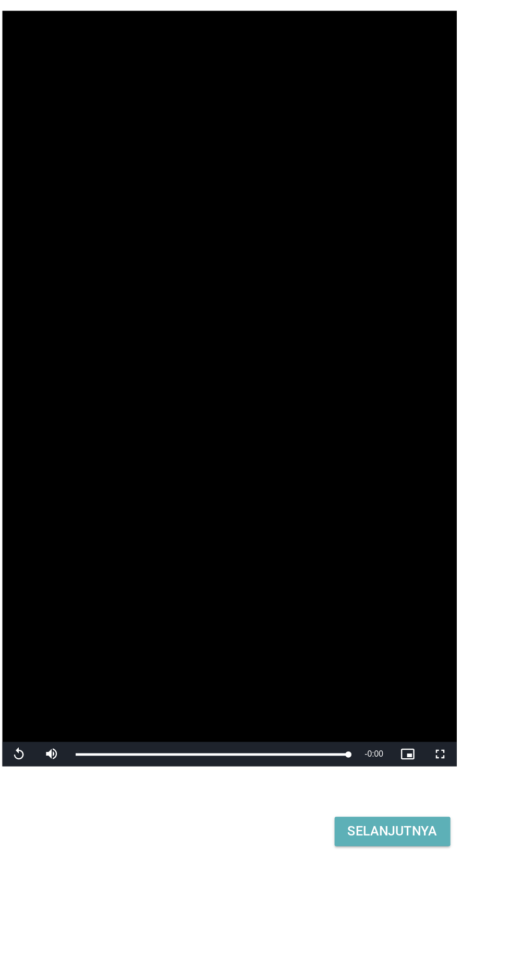
click at [367, 765] on div "Selanjutnya" at bounding box center [359, 759] width 57 height 13
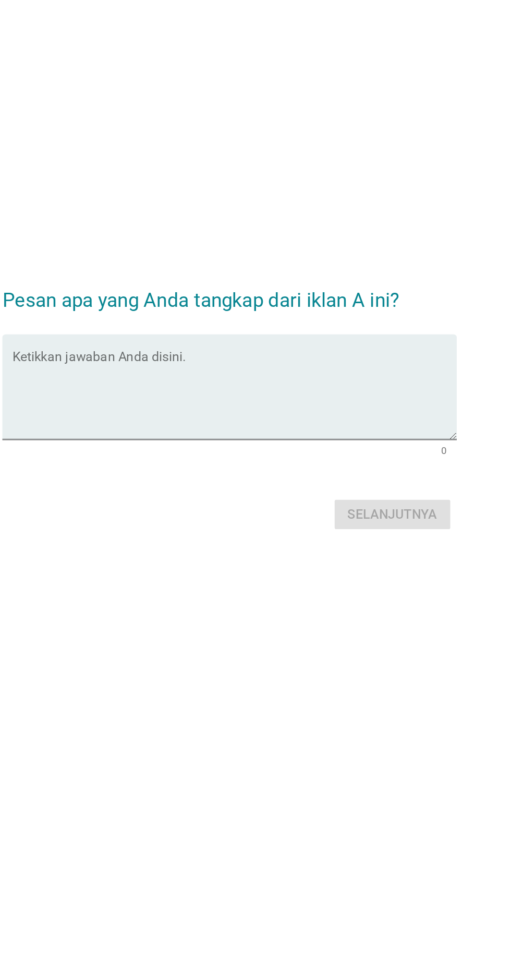
scroll to position [26, 0]
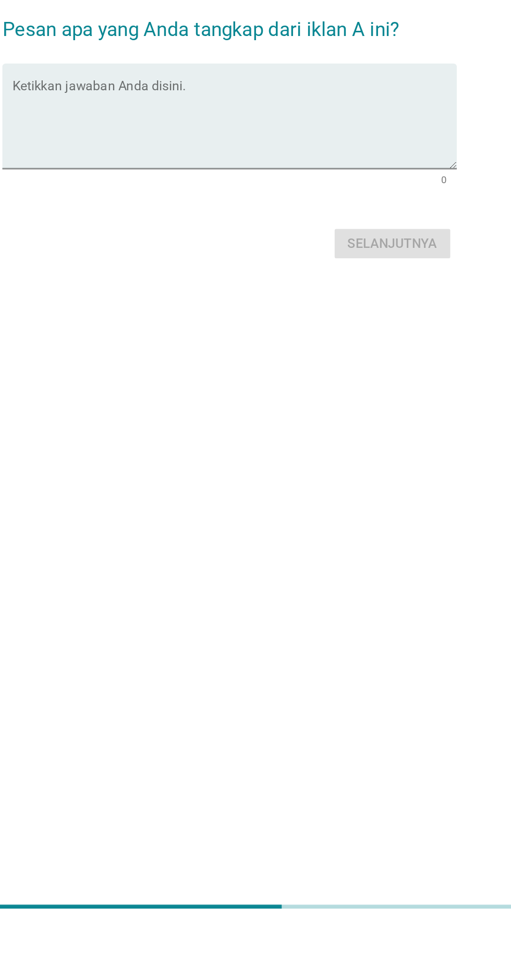
click at [134, 475] on textarea "Ketikkan jawaban Anda disini." at bounding box center [258, 455] width 284 height 55
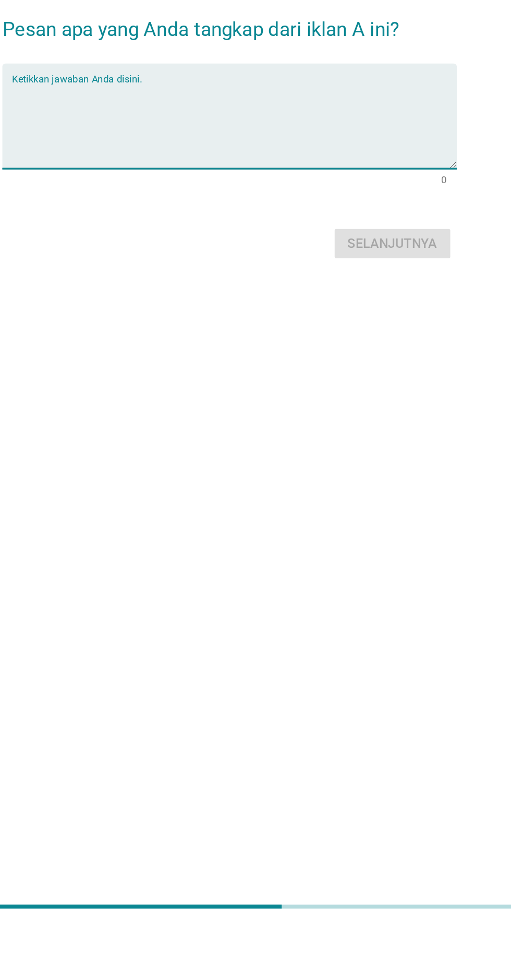
scroll to position [97, 0]
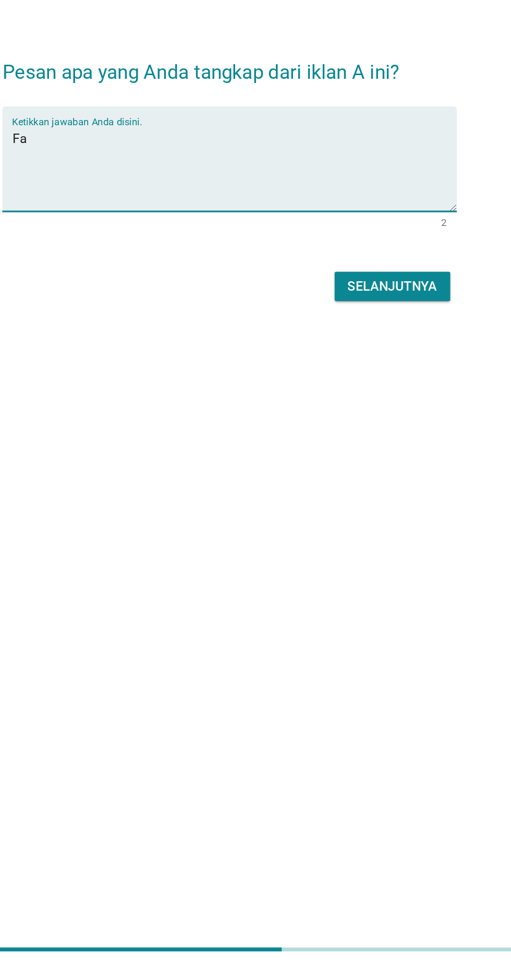
type textarea "F"
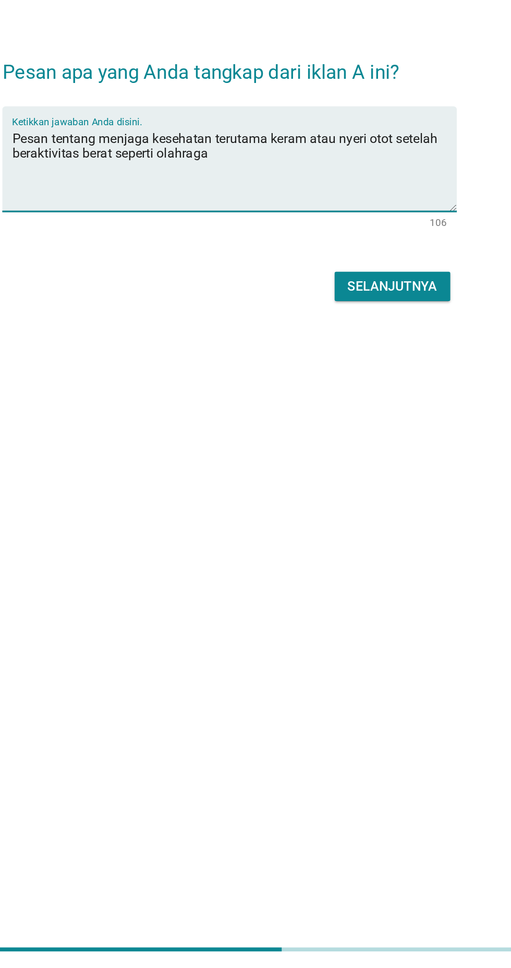
type textarea "Pesan tentang menjaga kesehatan terutama keram atau nyeri otot setelah beraktiv…"
click at [344, 524] on div "Selanjutnya" at bounding box center [359, 530] width 57 height 13
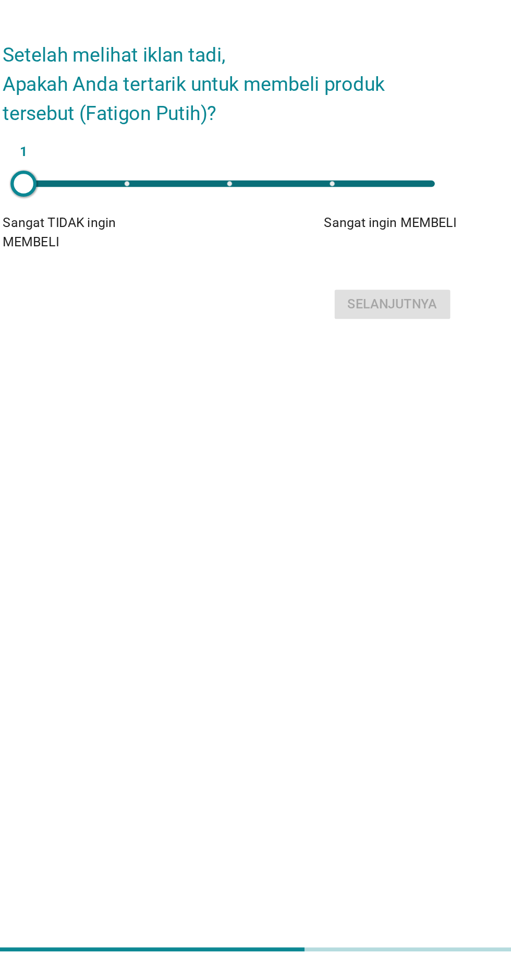
scroll to position [0, 0]
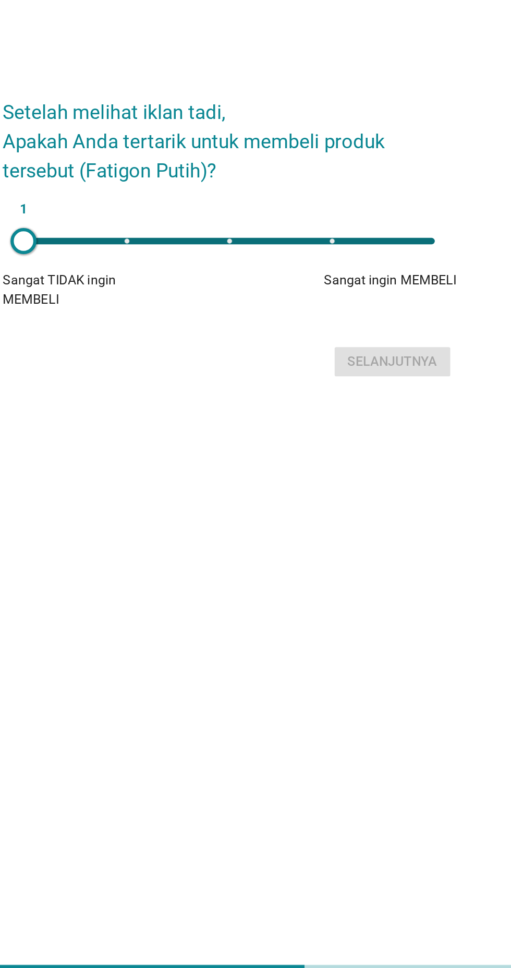
click at [387, 492] on li at bounding box center [387, 490] width 4 height 4
type input "5"
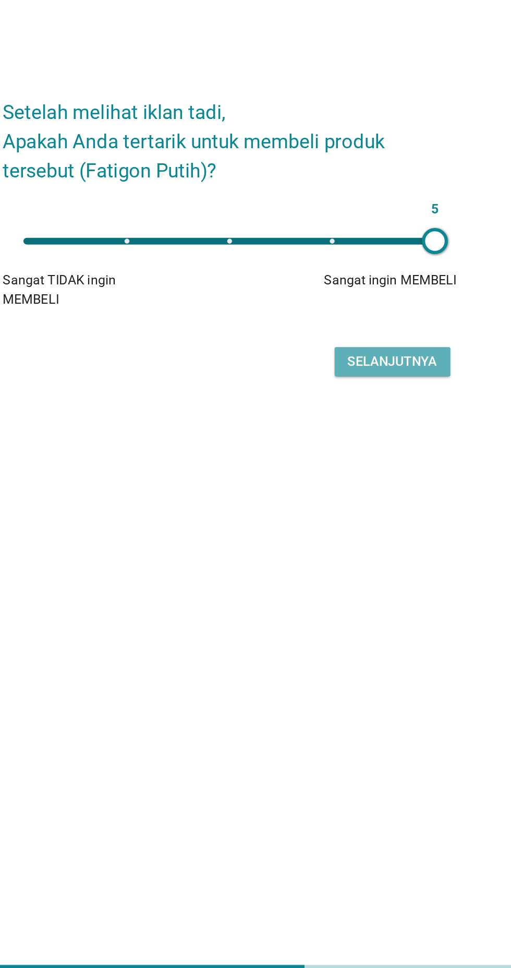
click at [354, 574] on div "Selanjutnya" at bounding box center [359, 567] width 57 height 13
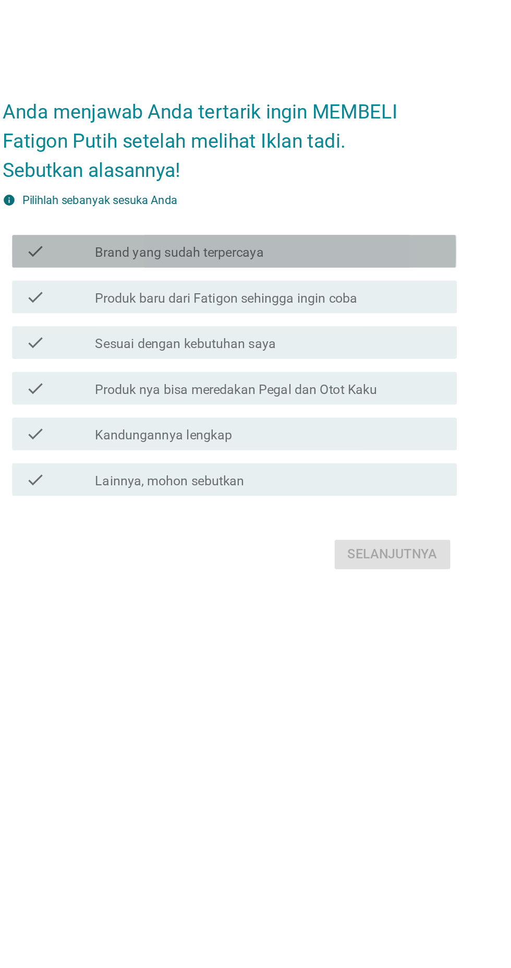
click at [135, 441] on icon "check" at bounding box center [131, 435] width 13 height 13
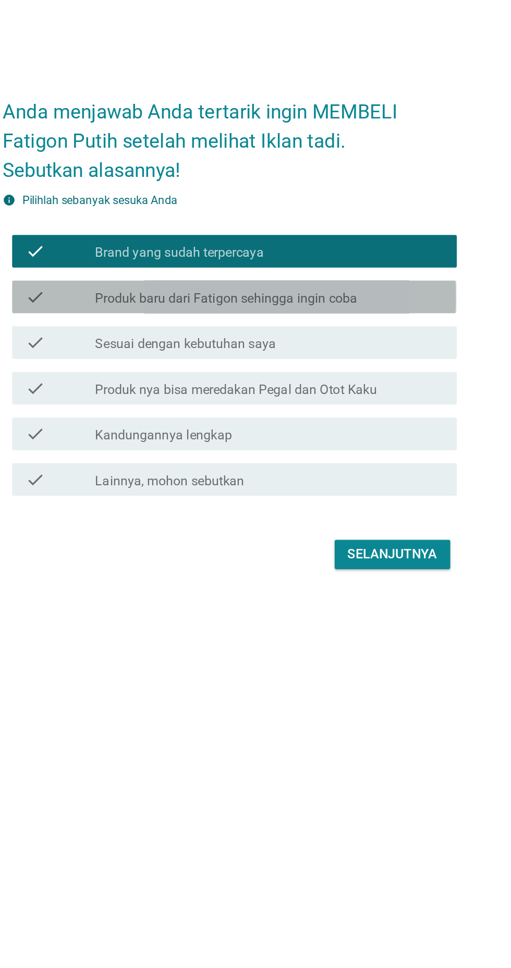
click at [130, 471] on icon "check" at bounding box center [131, 464] width 13 height 13
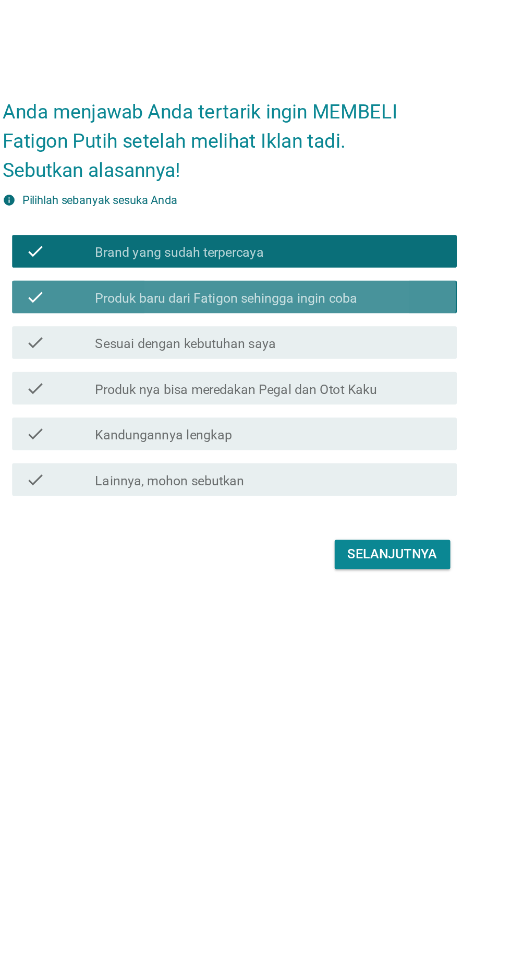
click at [130, 471] on icon "check" at bounding box center [131, 464] width 13 height 13
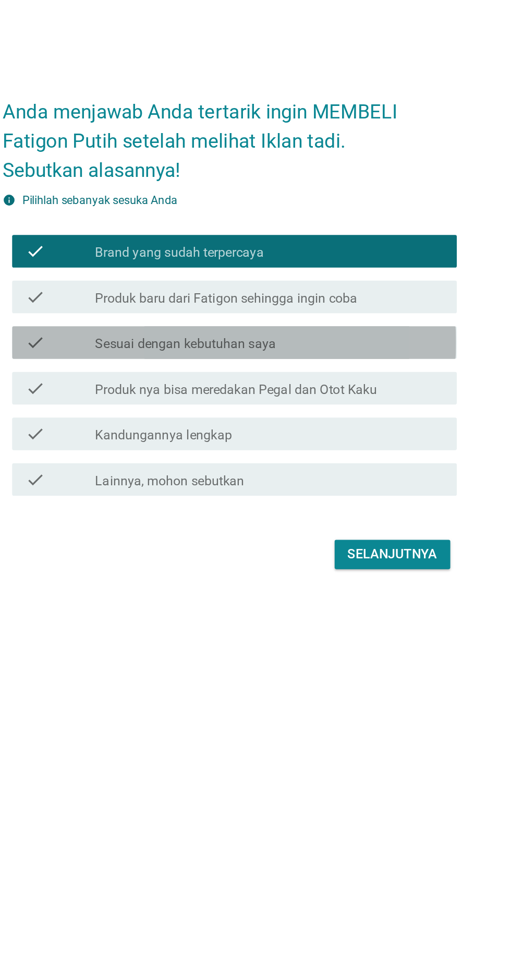
click at [153, 500] on div "check" at bounding box center [147, 493] width 45 height 13
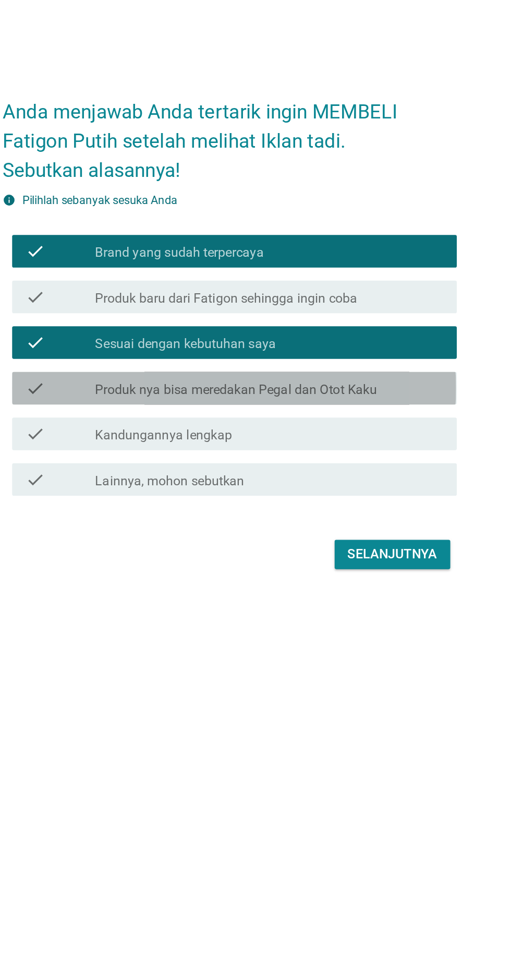
click at [143, 529] on div "check" at bounding box center [147, 522] width 45 height 13
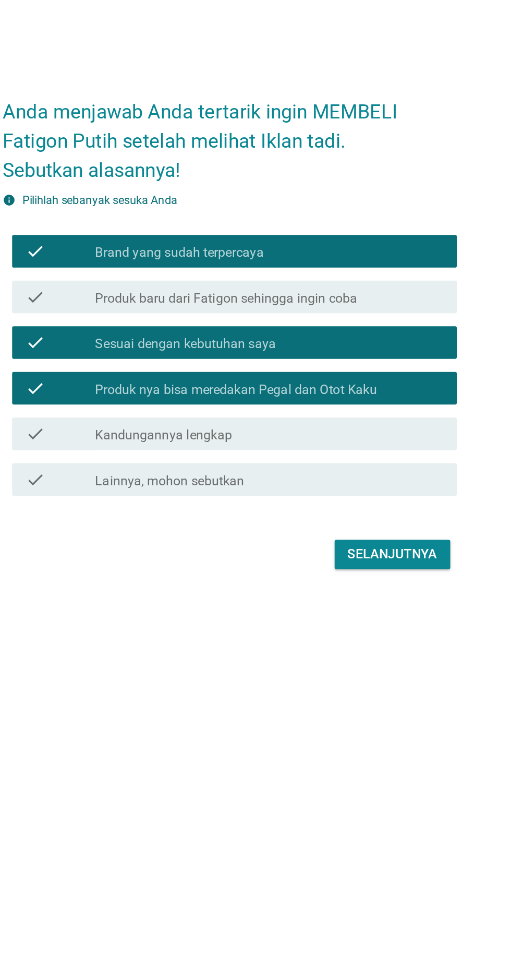
click at [142, 558] on div "check" at bounding box center [147, 552] width 45 height 13
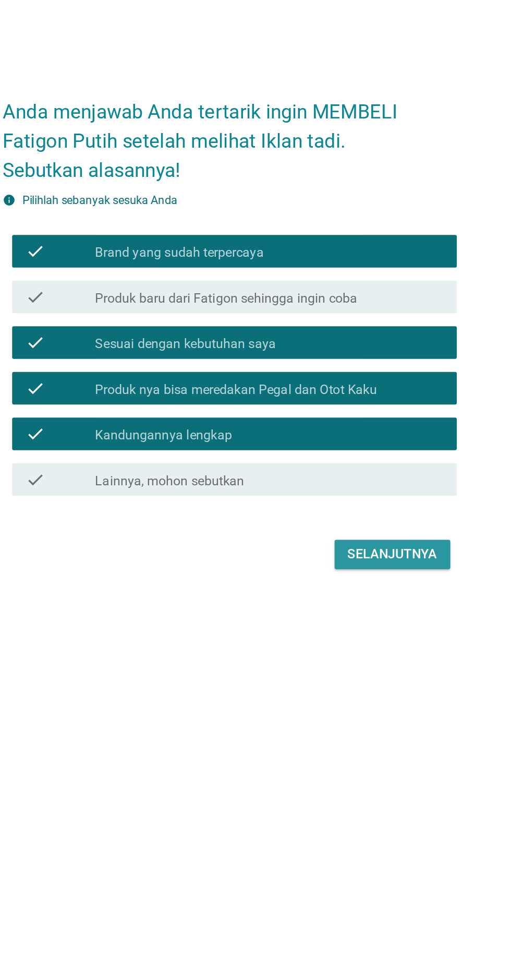
click at [380, 639] on button "Selanjutnya" at bounding box center [360, 629] width 74 height 19
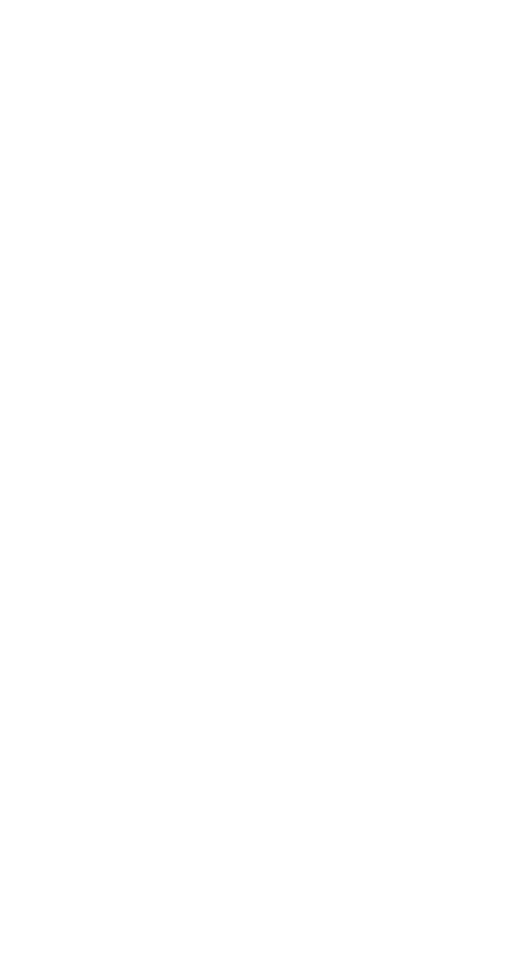
scroll to position [78, 0]
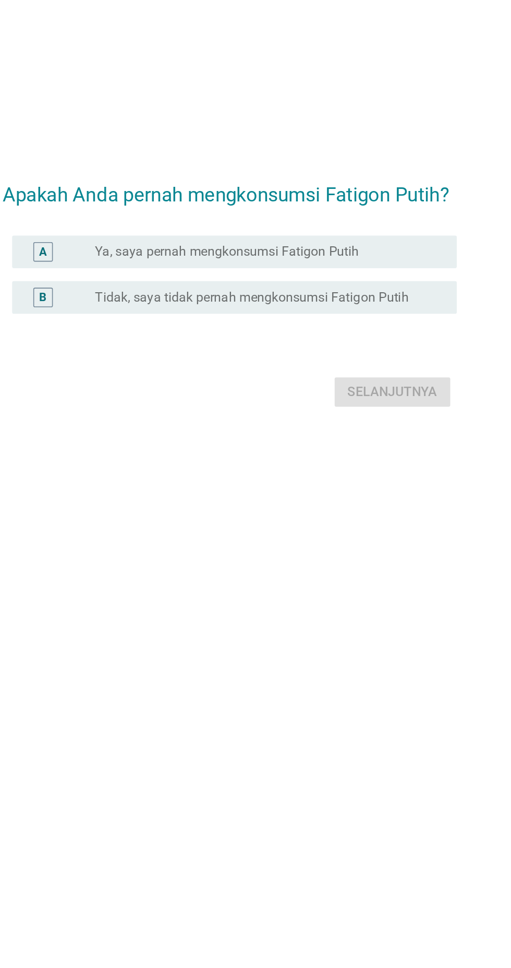
click at [150, 429] on div "A" at bounding box center [147, 435] width 45 height 13
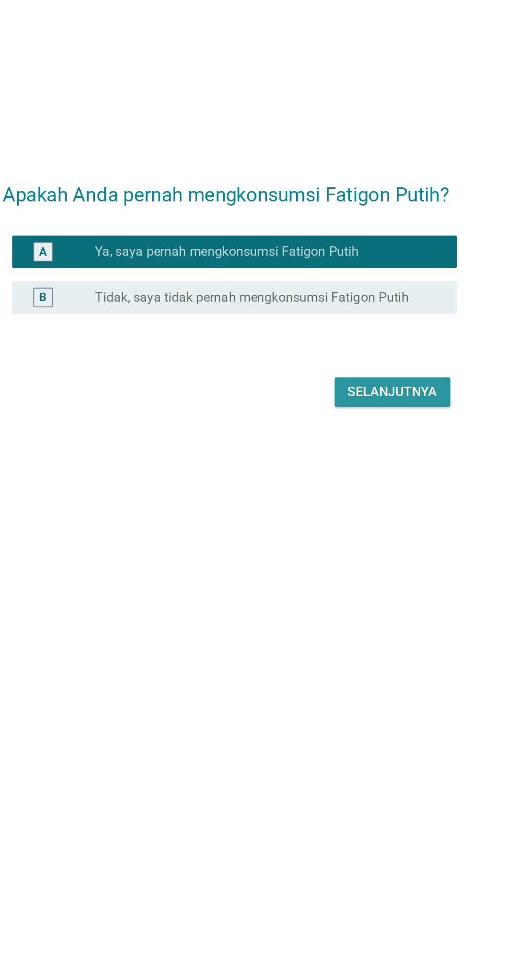
click at [352, 519] on div "Selanjutnya" at bounding box center [359, 525] width 57 height 13
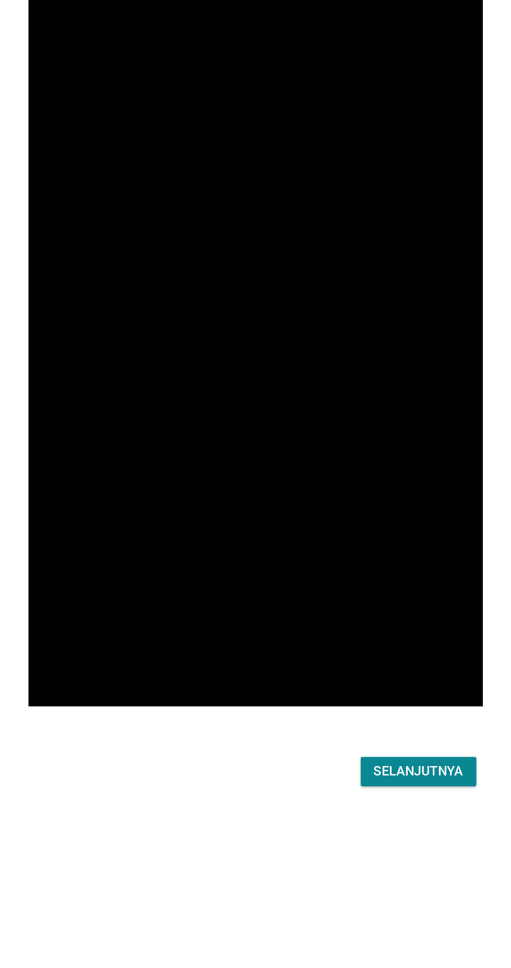
scroll to position [94, 0]
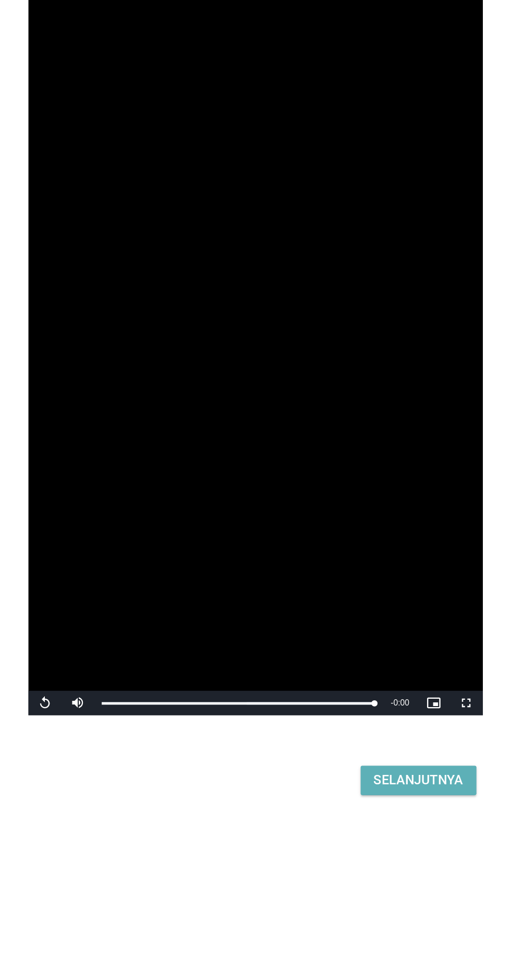
click at [369, 737] on div "Selanjutnya" at bounding box center [359, 743] width 57 height 13
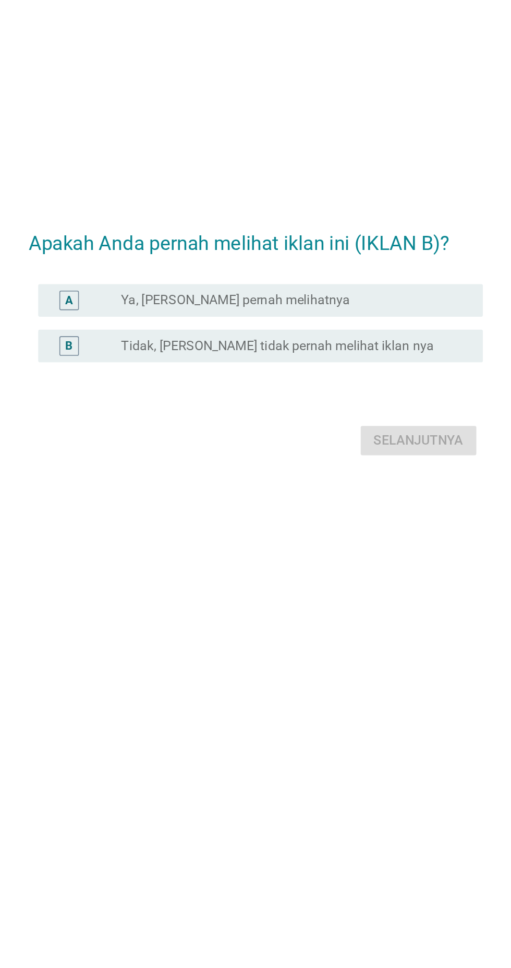
scroll to position [100, 0]
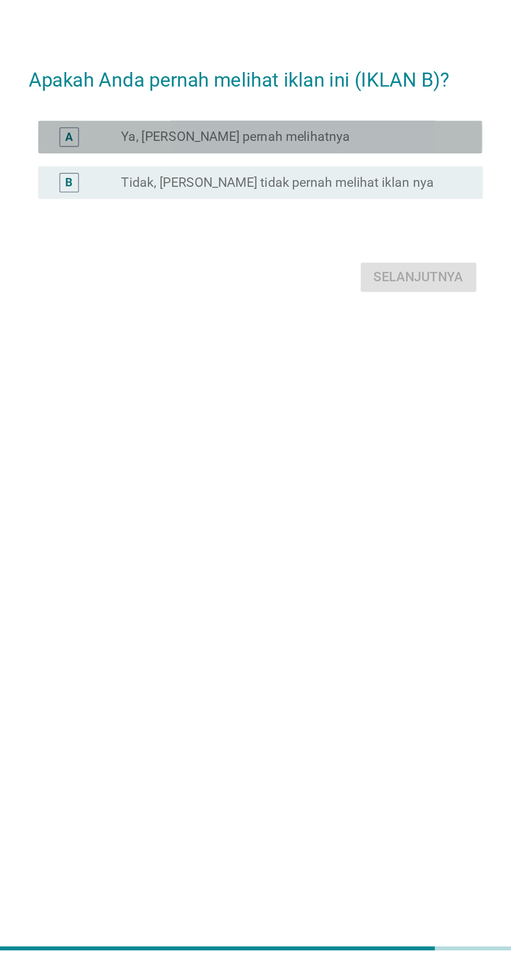
click at [173, 425] on div "A radio_button_unchecked Ya, [PERSON_NAME] pernah melihatnya" at bounding box center [258, 435] width 284 height 21
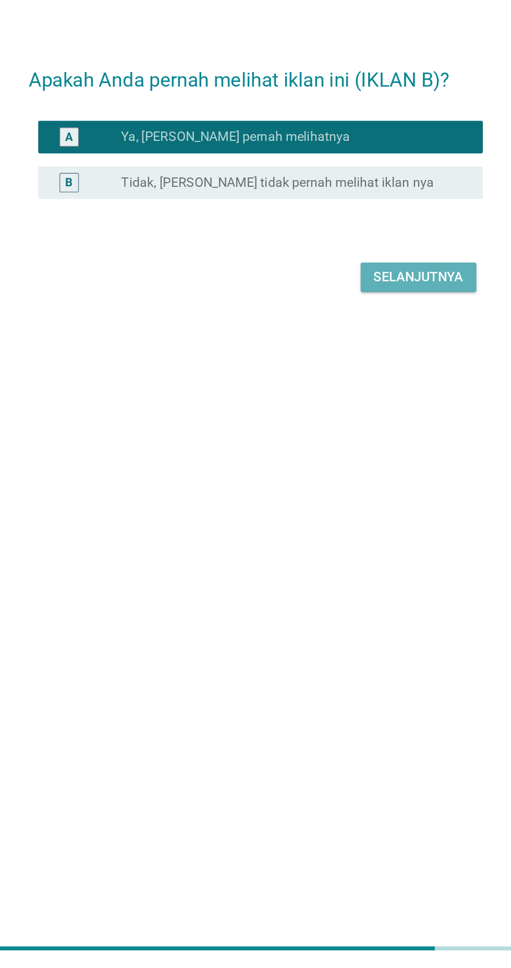
click at [343, 516] on button "Selanjutnya" at bounding box center [360, 525] width 74 height 19
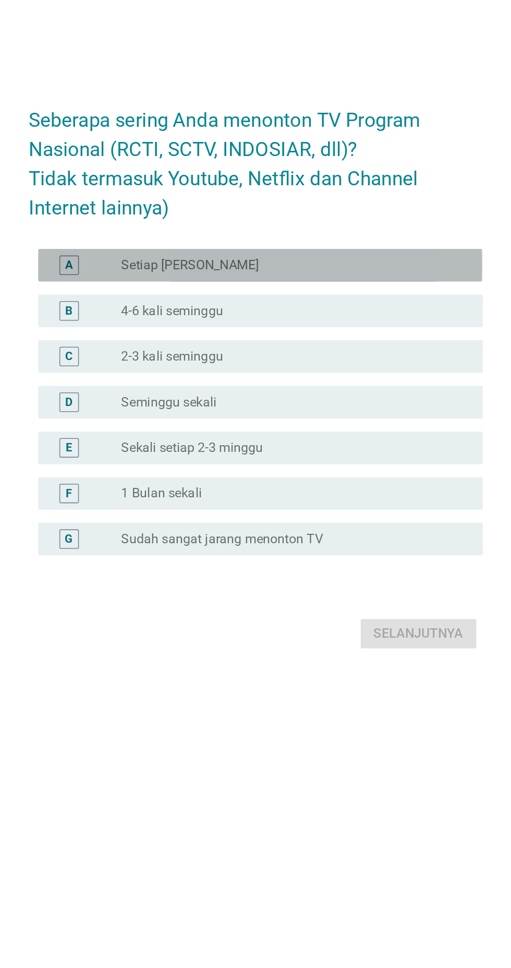
click at [148, 423] on div "A" at bounding box center [147, 416] width 45 height 13
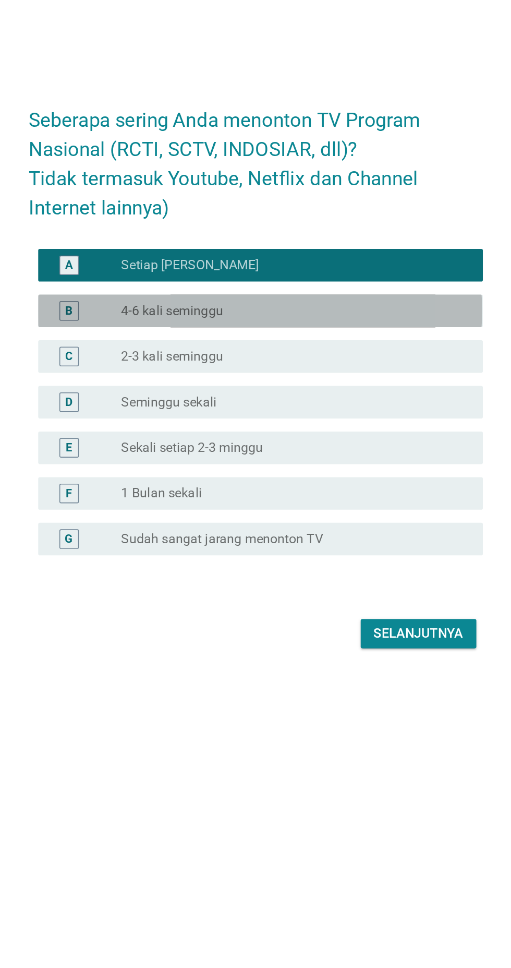
click at [144, 452] on div "B" at bounding box center [136, 445] width 22 height 13
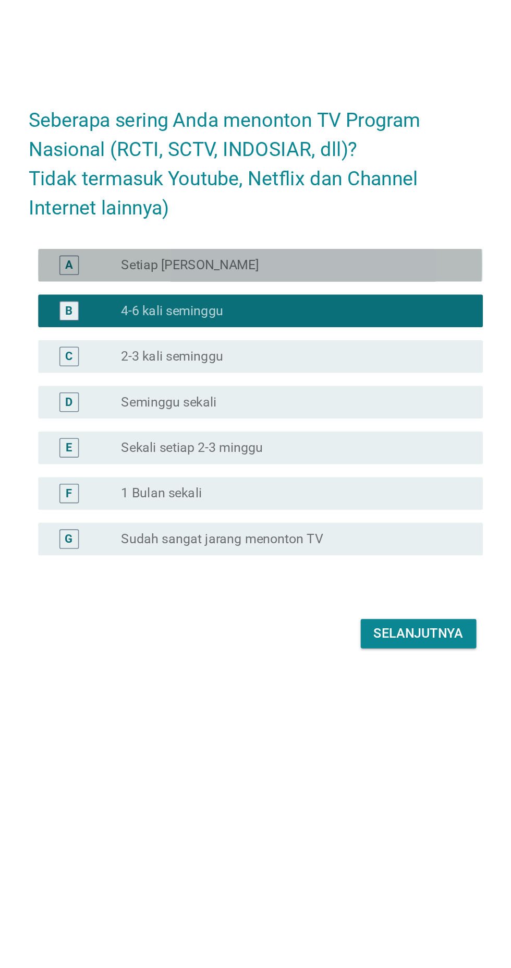
click at [141, 427] on div "A radio_button_unchecked Setiap Hari" at bounding box center [258, 416] width 284 height 21
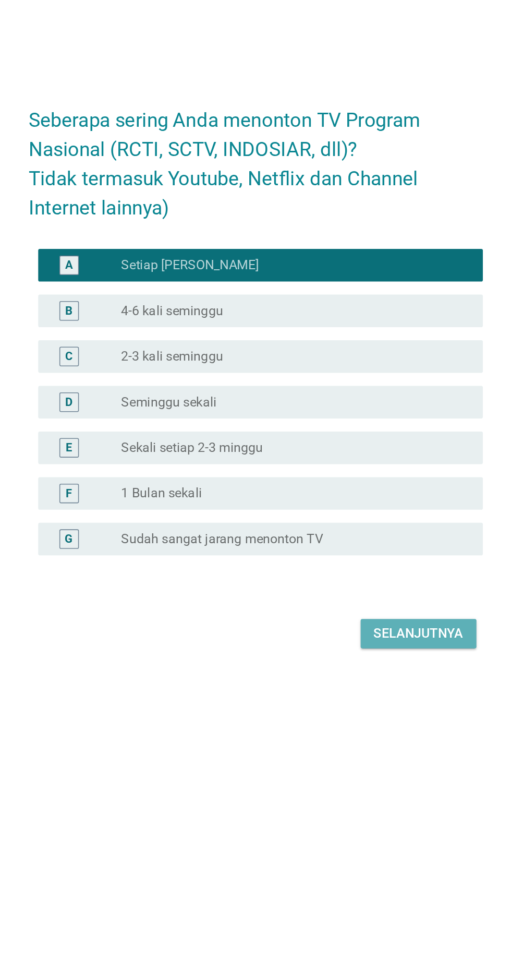
click at [367, 658] on div "Selanjutnya" at bounding box center [359, 652] width 57 height 13
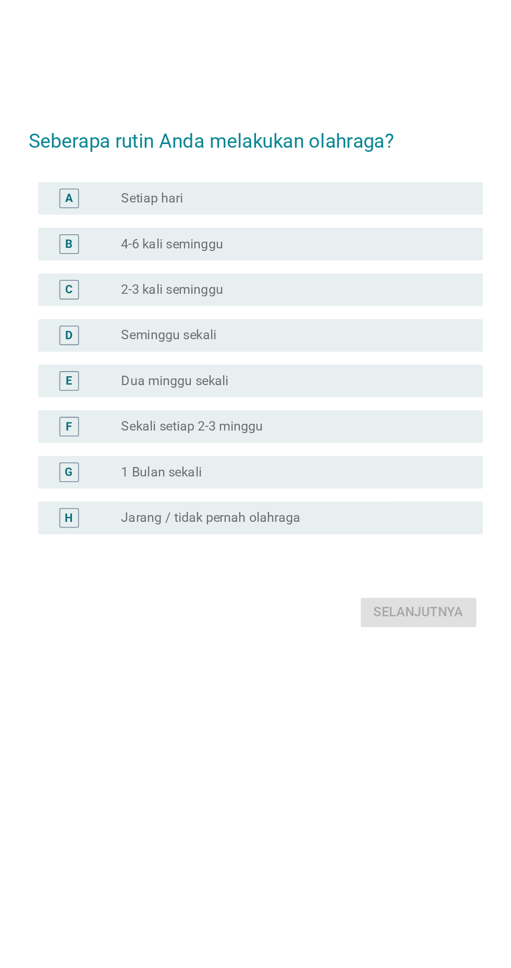
scroll to position [14, 0]
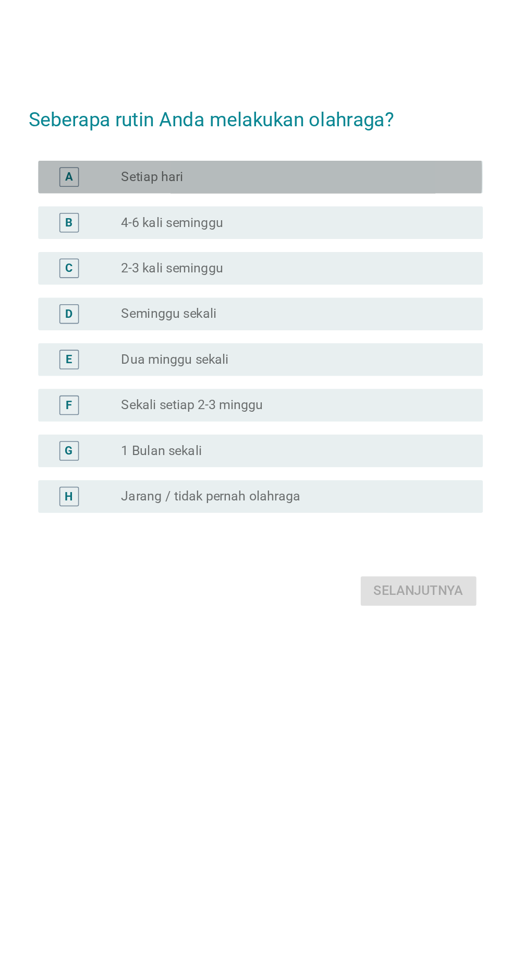
click at [159, 366] on div "A" at bounding box center [147, 360] width 45 height 13
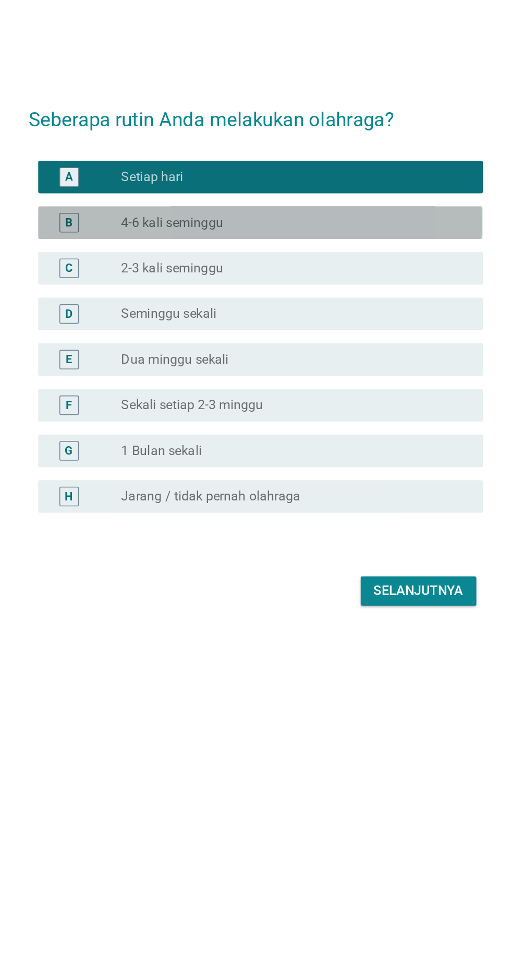
click at [170, 394] on label "4-6 kali seminggu" at bounding box center [202, 389] width 65 height 10
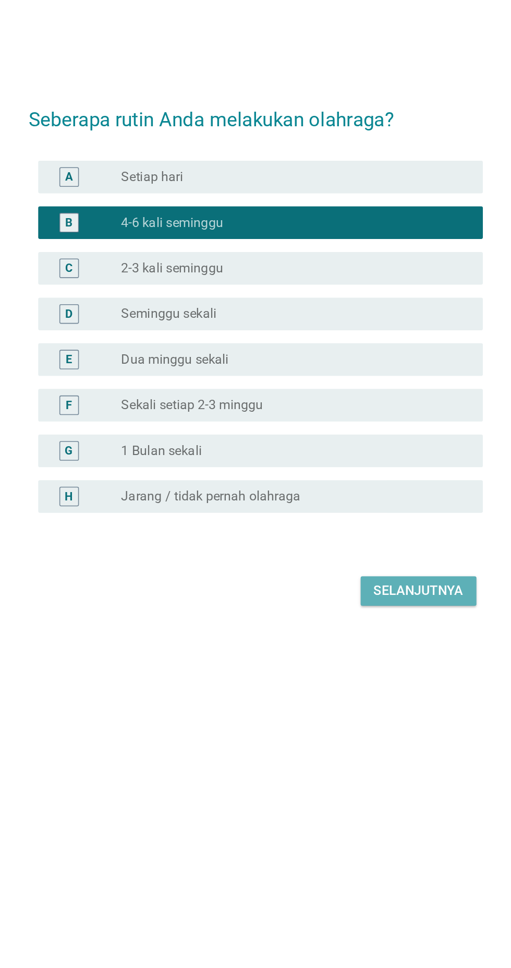
click at [365, 631] on div "Selanjutnya" at bounding box center [359, 625] width 57 height 13
